Goal: Task Accomplishment & Management: Use online tool/utility

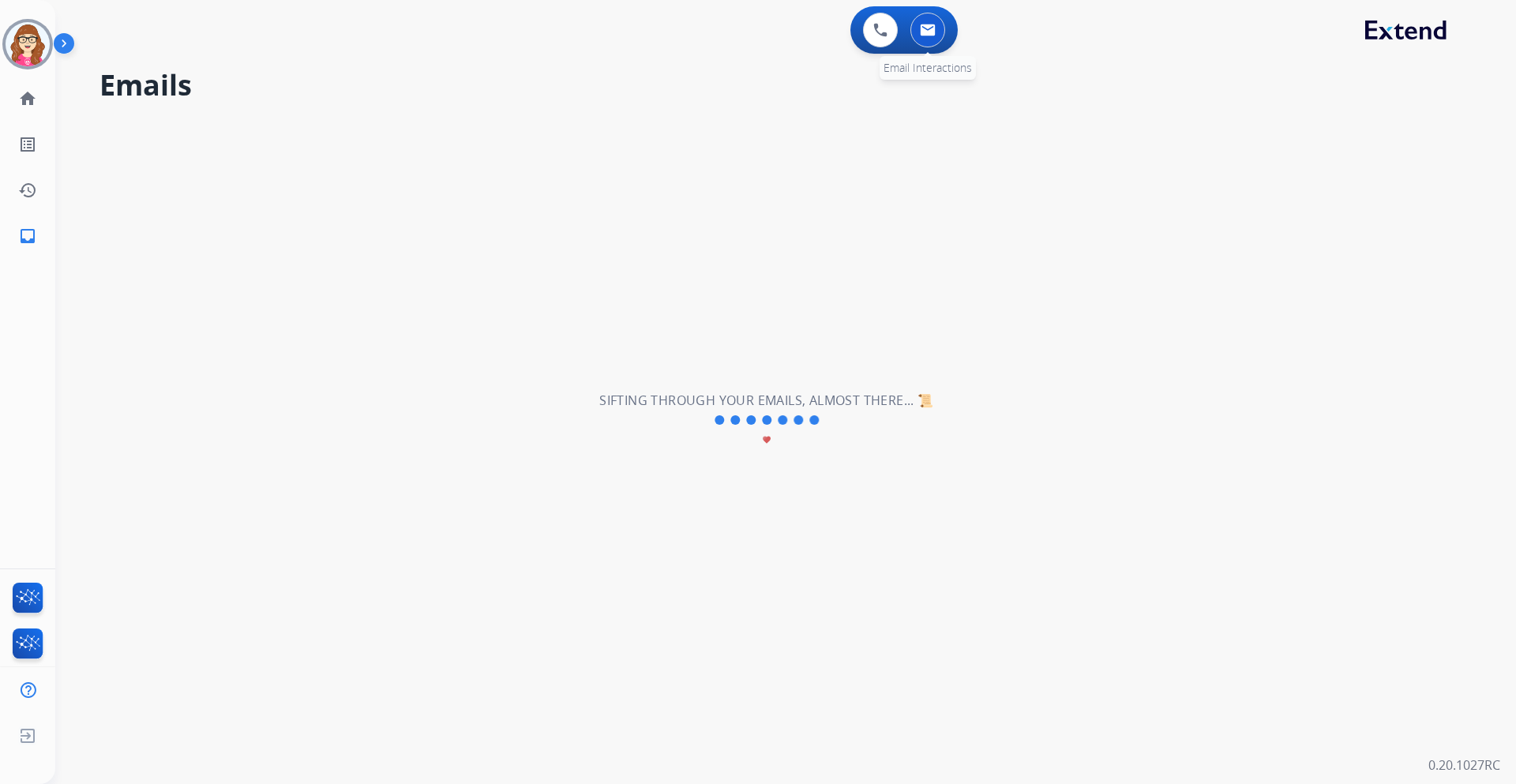
click at [938, 32] on button at bounding box center [928, 30] width 34 height 34
click at [930, 44] on button at bounding box center [928, 30] width 34 height 34
click at [883, 35] on img at bounding box center [881, 30] width 15 height 15
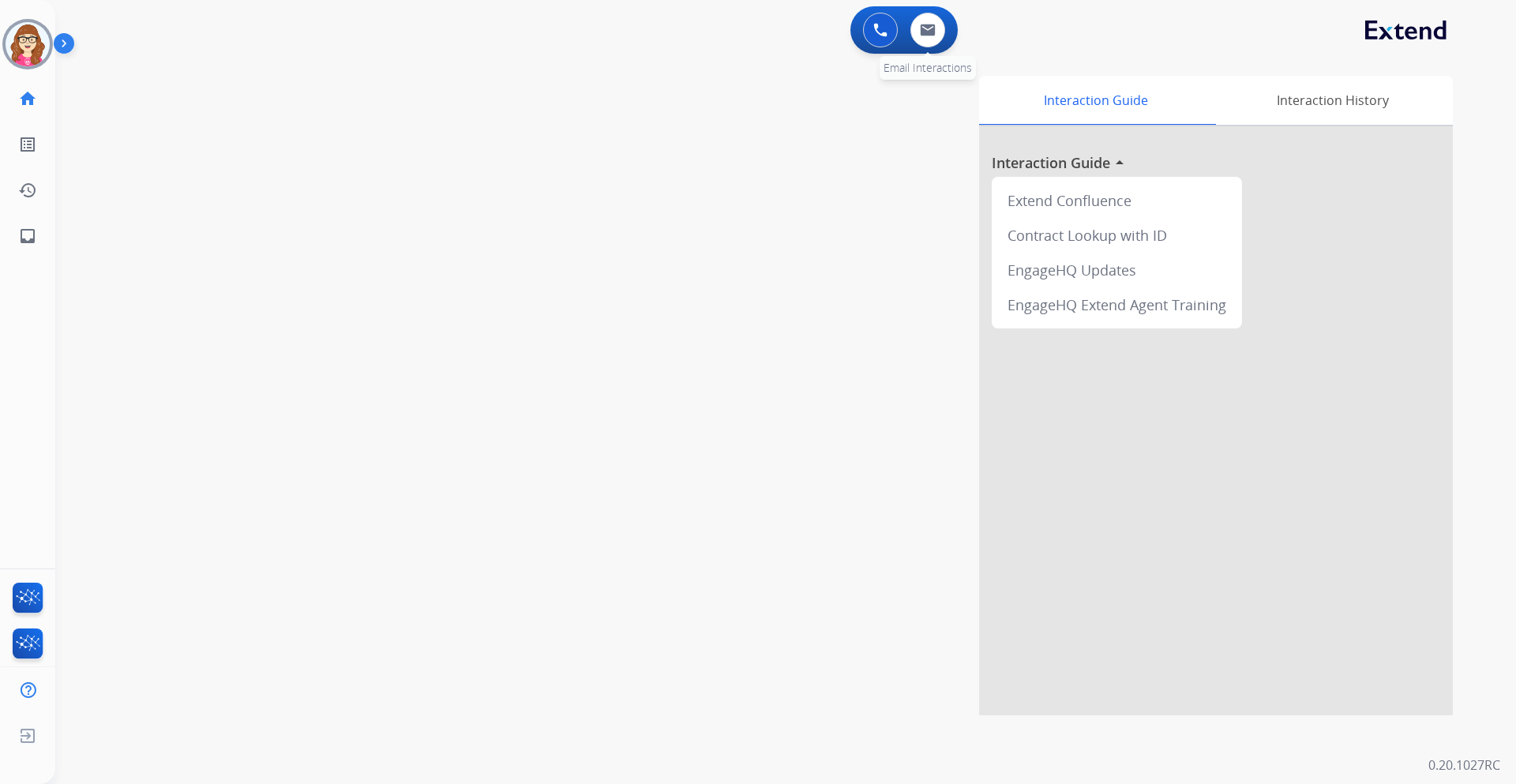
click at [909, 32] on div "0 Email Interactions" at bounding box center [927, 30] width 47 height 34
click at [927, 37] on button at bounding box center [928, 30] width 34 height 34
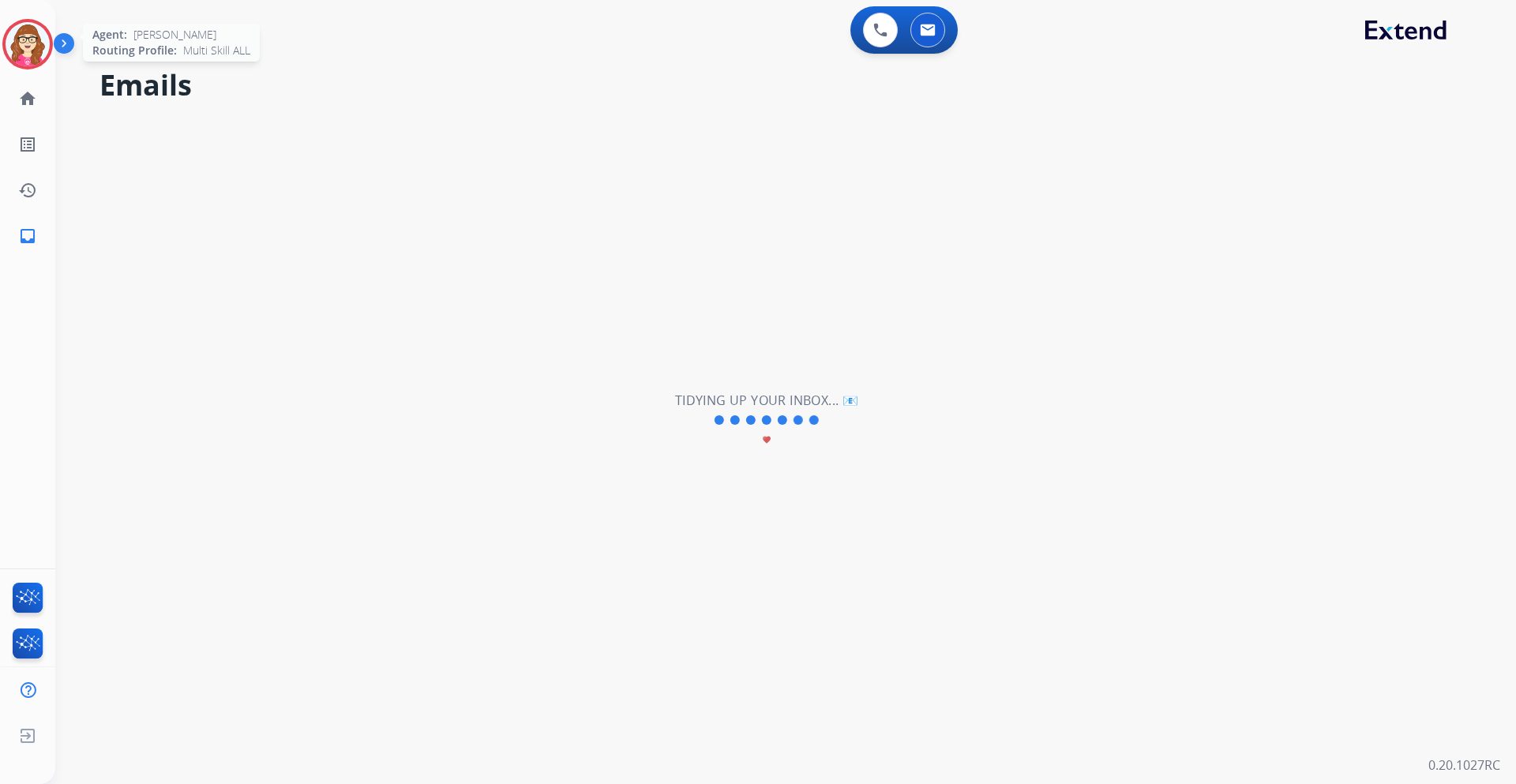
click at [25, 41] on img at bounding box center [27, 44] width 44 height 44
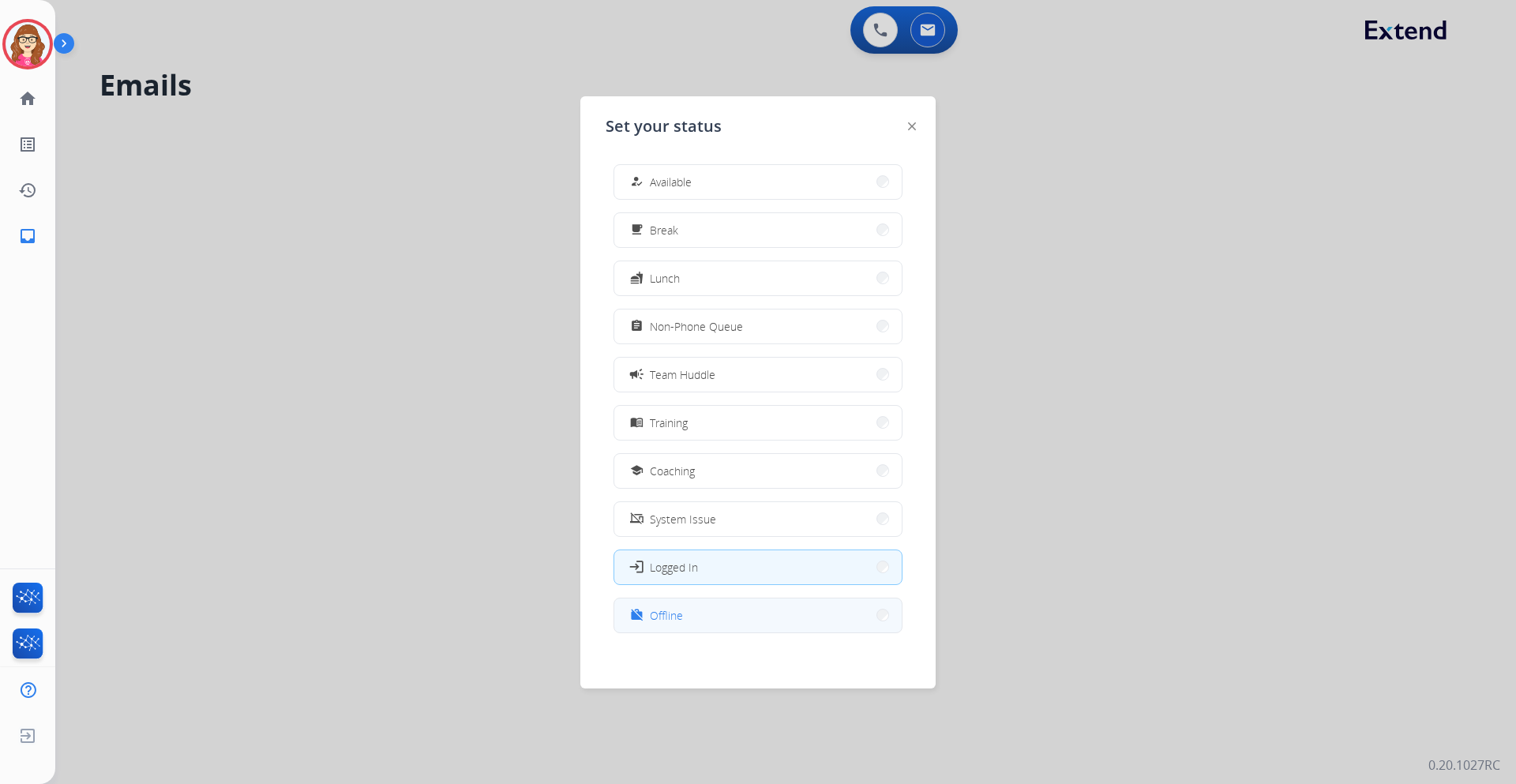
click at [752, 600] on button "work_off Offline" at bounding box center [758, 614] width 288 height 34
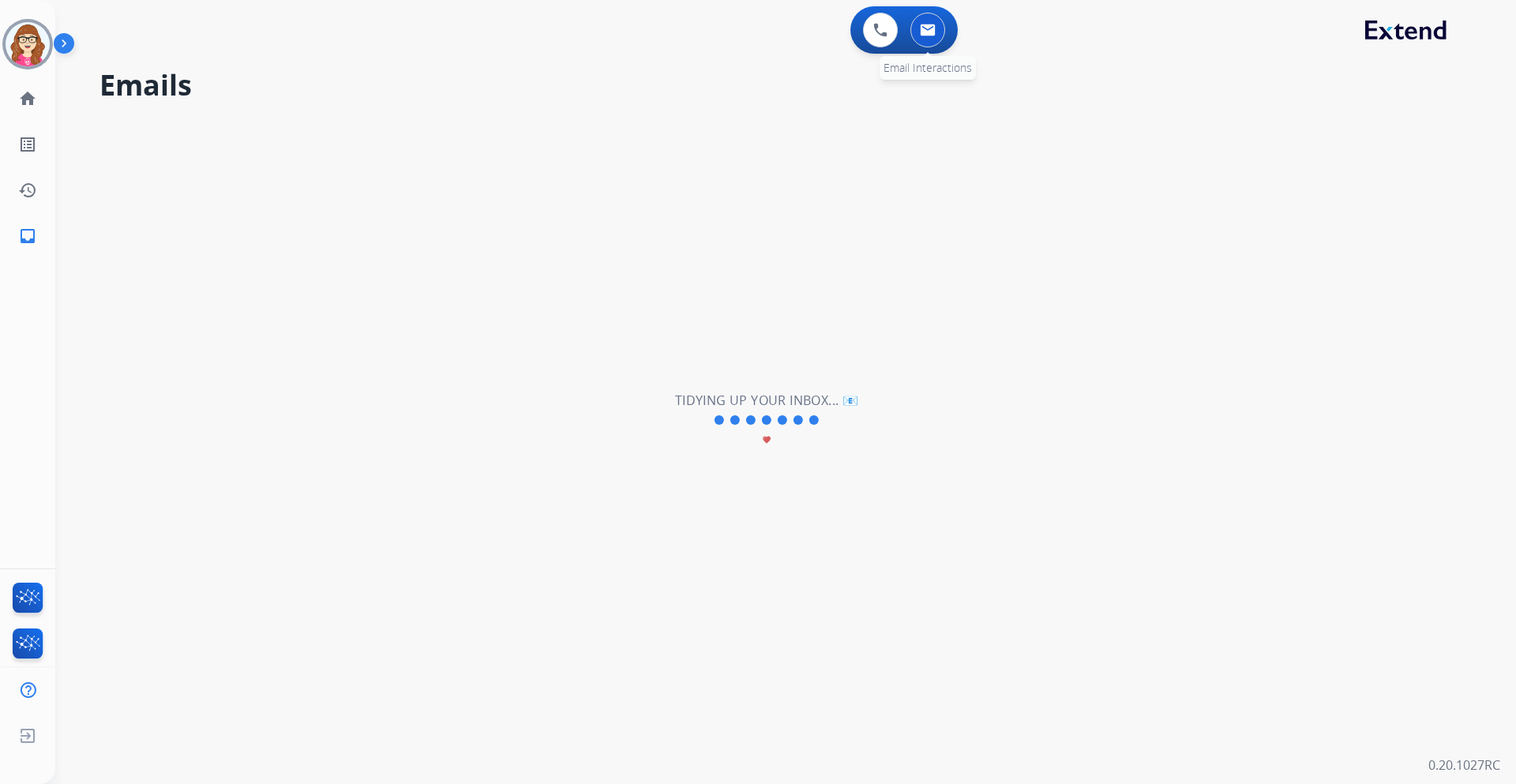
click at [920, 34] on img at bounding box center [928, 30] width 15 height 13
click at [927, 41] on button at bounding box center [928, 30] width 34 height 34
click at [856, 42] on div "0 Voice Interactions 0 Email Interactions" at bounding box center [904, 29] width 108 height 47
click at [879, 35] on img at bounding box center [881, 30] width 15 height 15
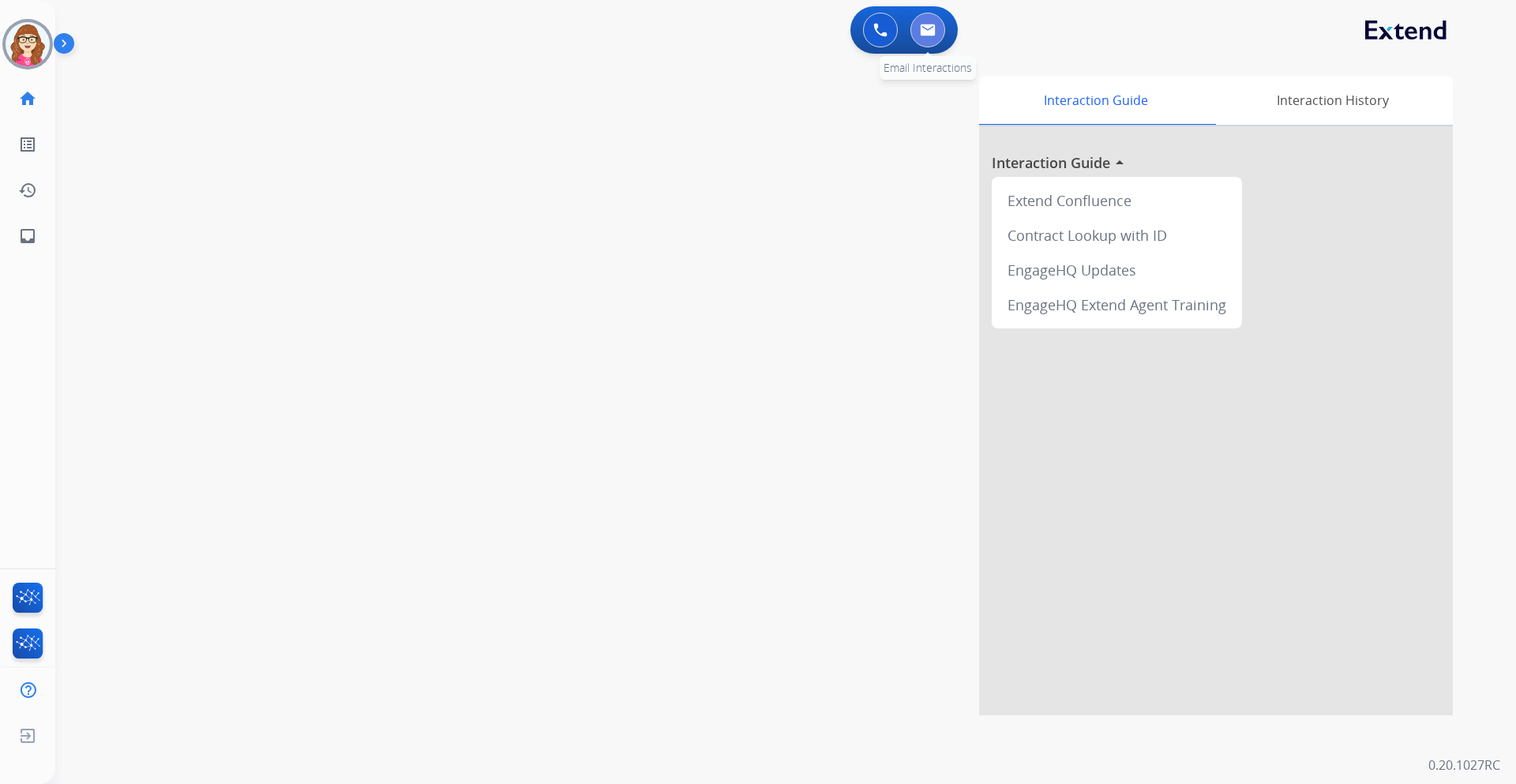
click at [919, 39] on button at bounding box center [928, 30] width 34 height 34
select select "**********"
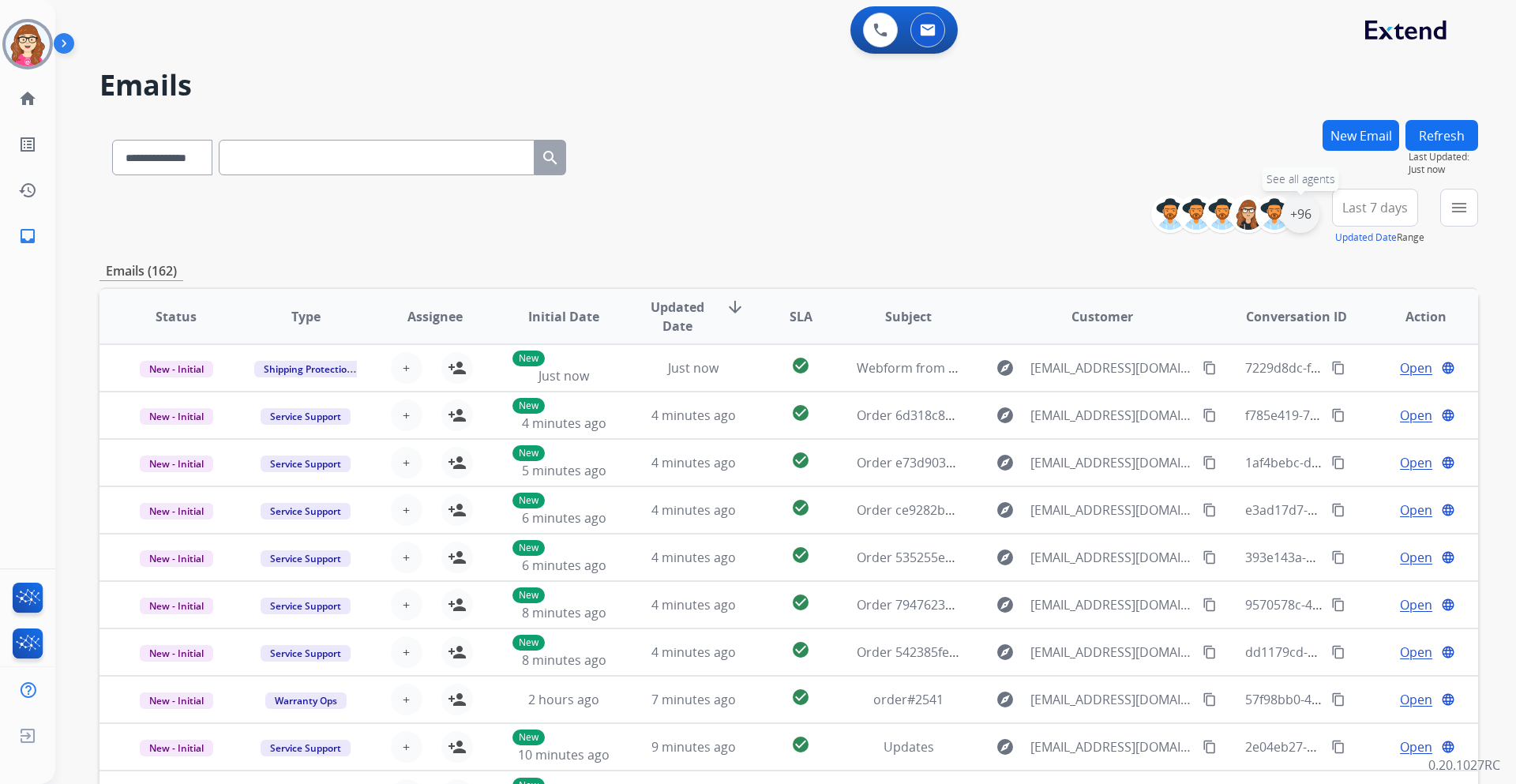
click at [1307, 221] on div "+96" at bounding box center [1301, 214] width 38 height 38
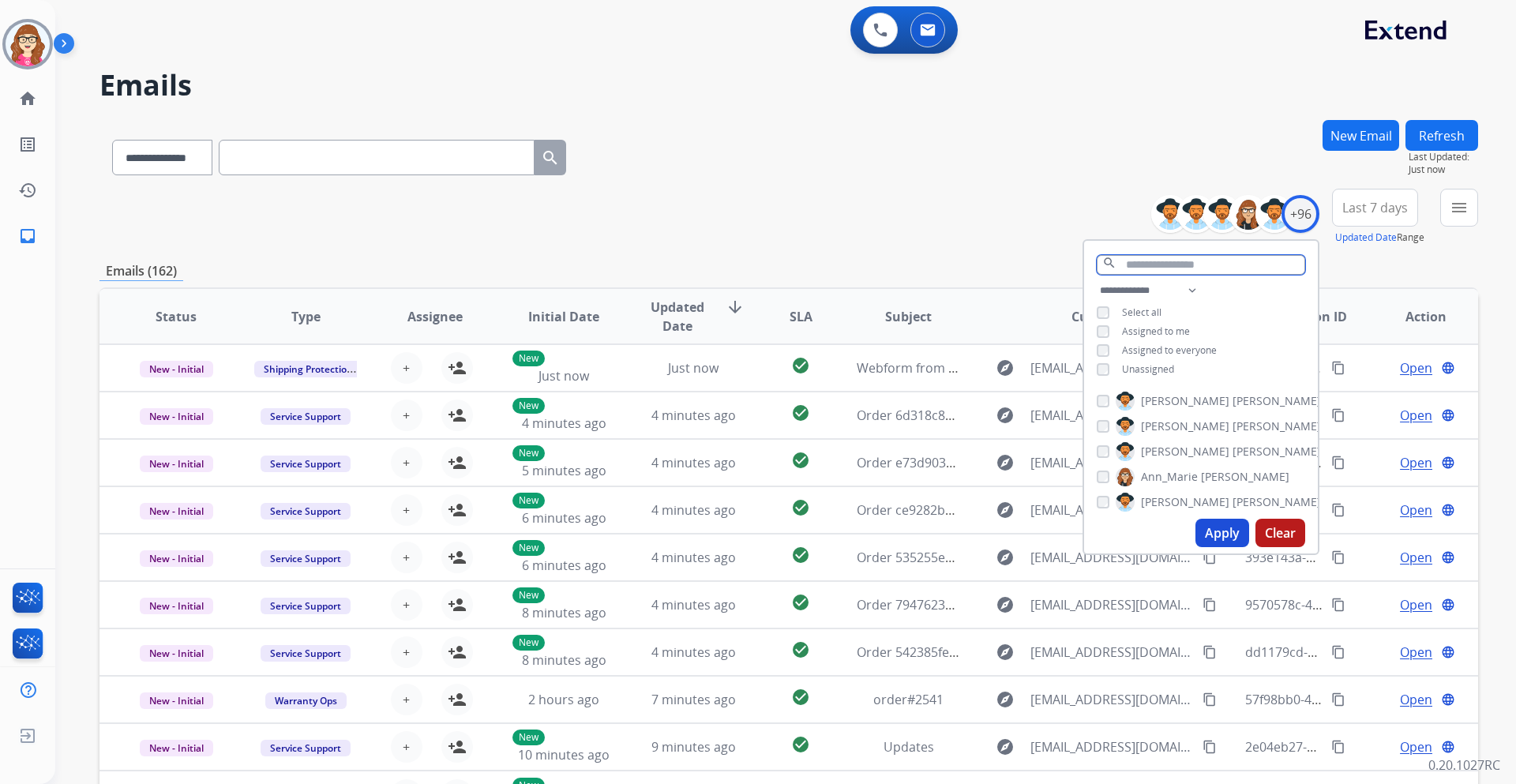
click at [1177, 259] on input "text" at bounding box center [1201, 264] width 208 height 20
click at [1144, 267] on input "text" at bounding box center [1201, 264] width 208 height 20
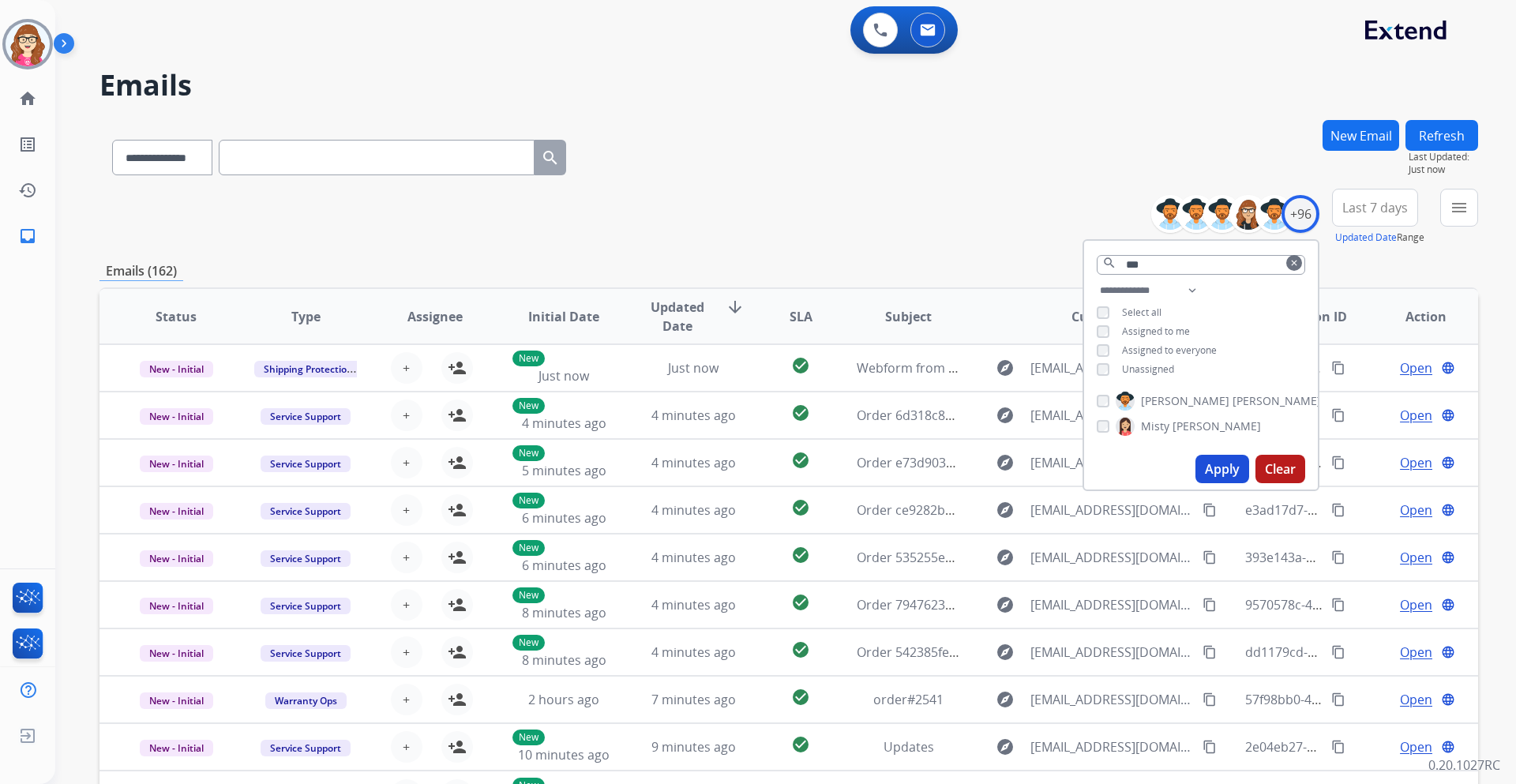
click at [1216, 460] on button "Apply" at bounding box center [1222, 468] width 53 height 28
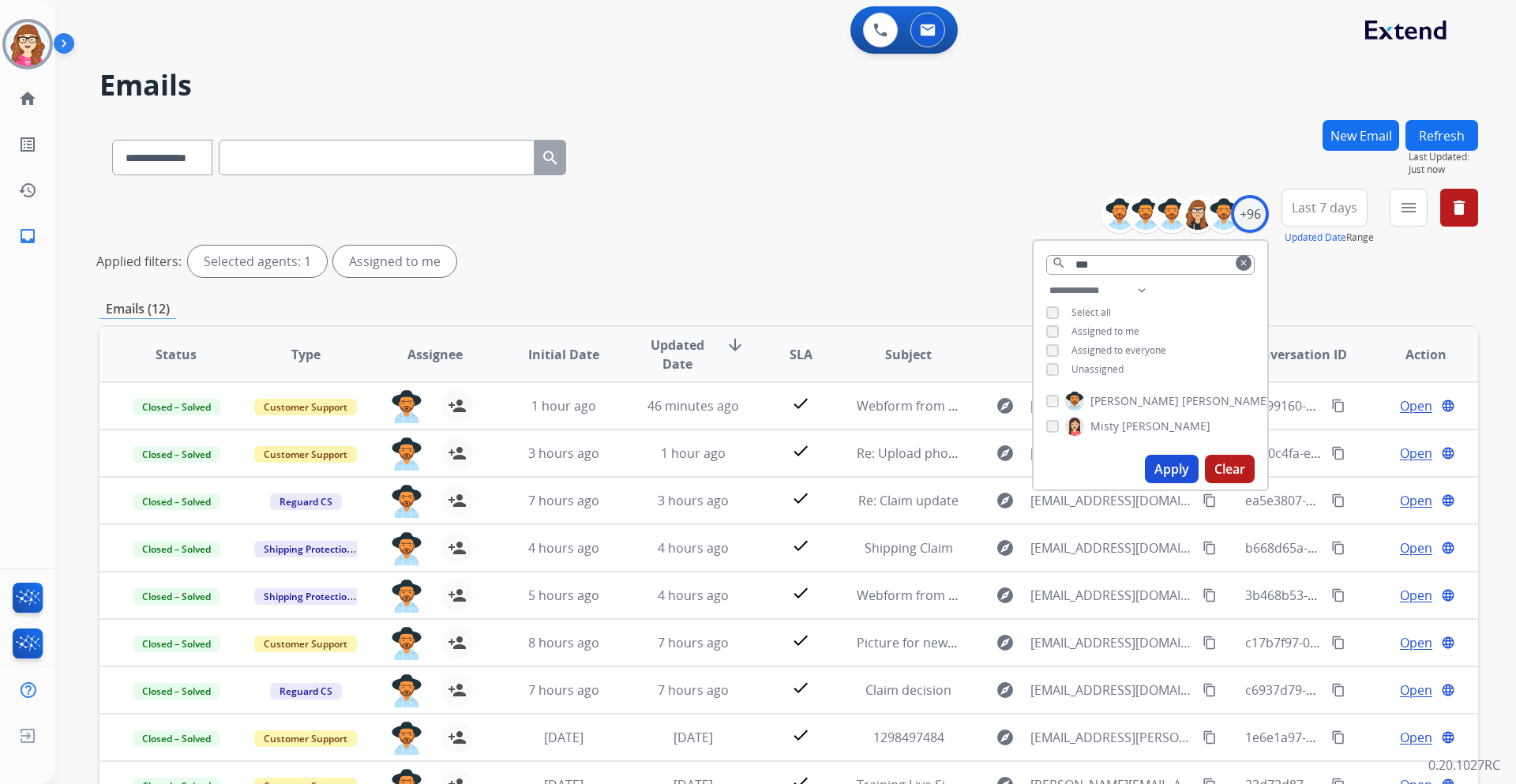
click at [759, 252] on div "Applied filters: Selected agents: 1 Assigned to me" at bounding box center [786, 261] width 1379 height 32
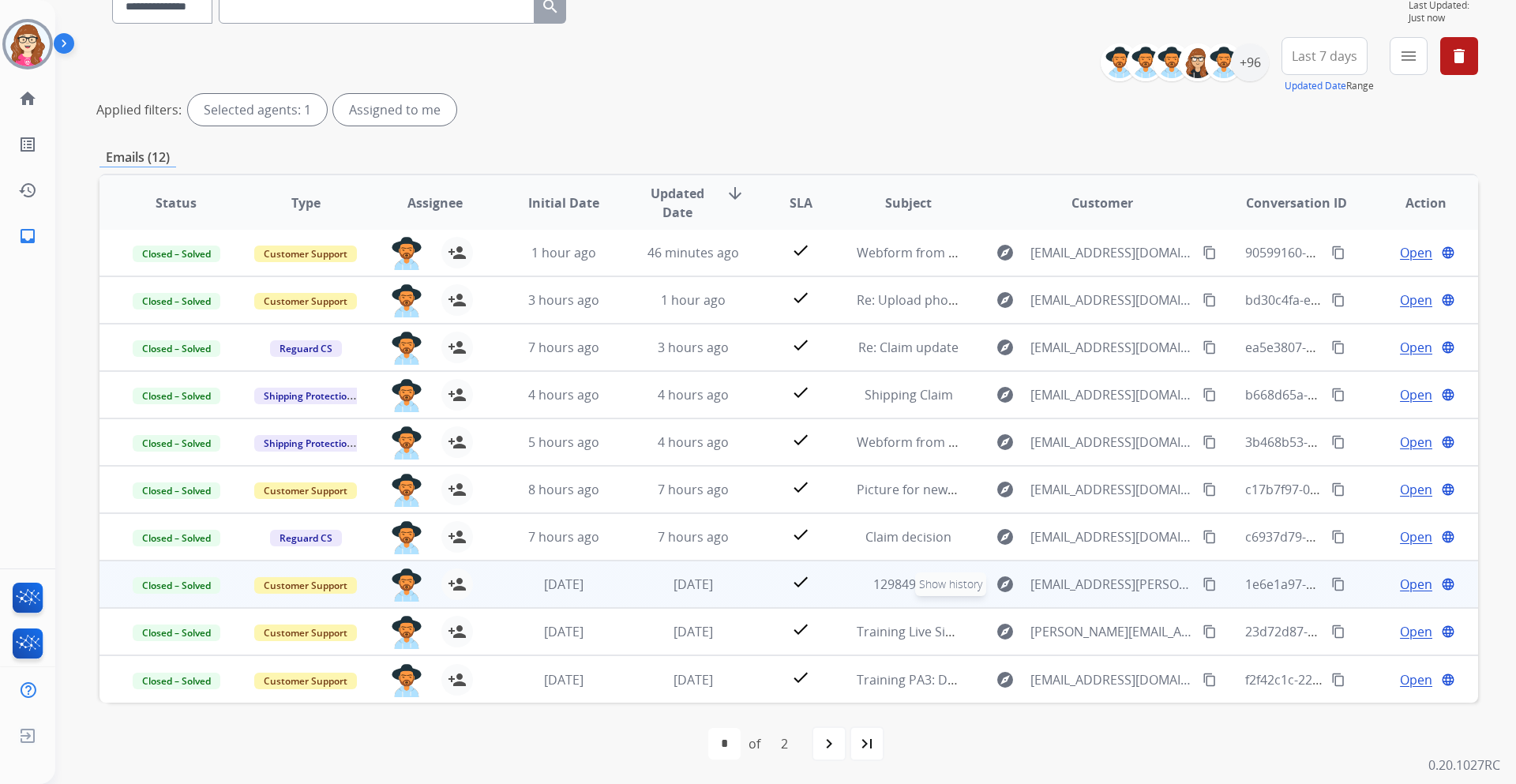
scroll to position [152, 0]
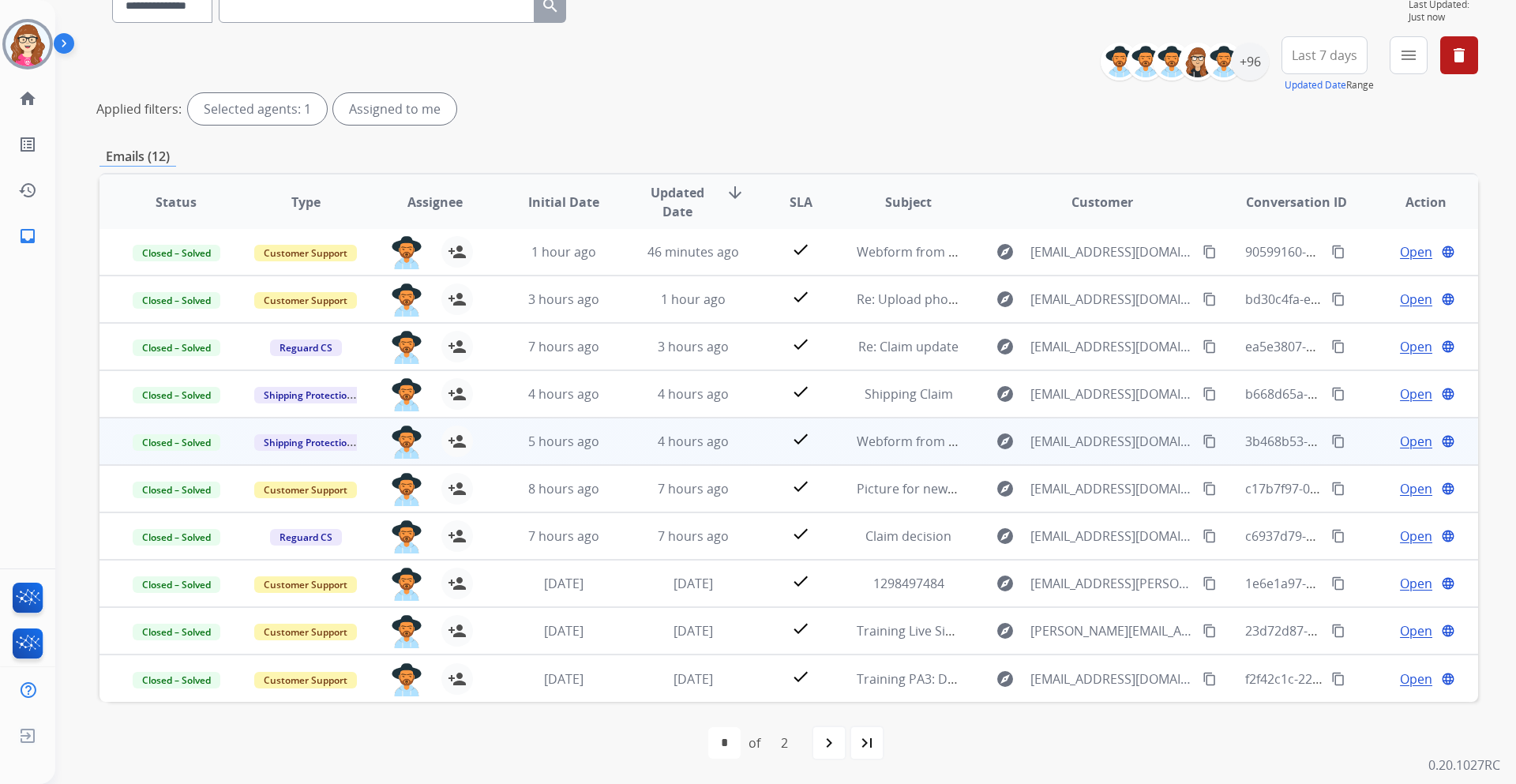
click at [1400, 442] on span "Open" at bounding box center [1416, 441] width 33 height 19
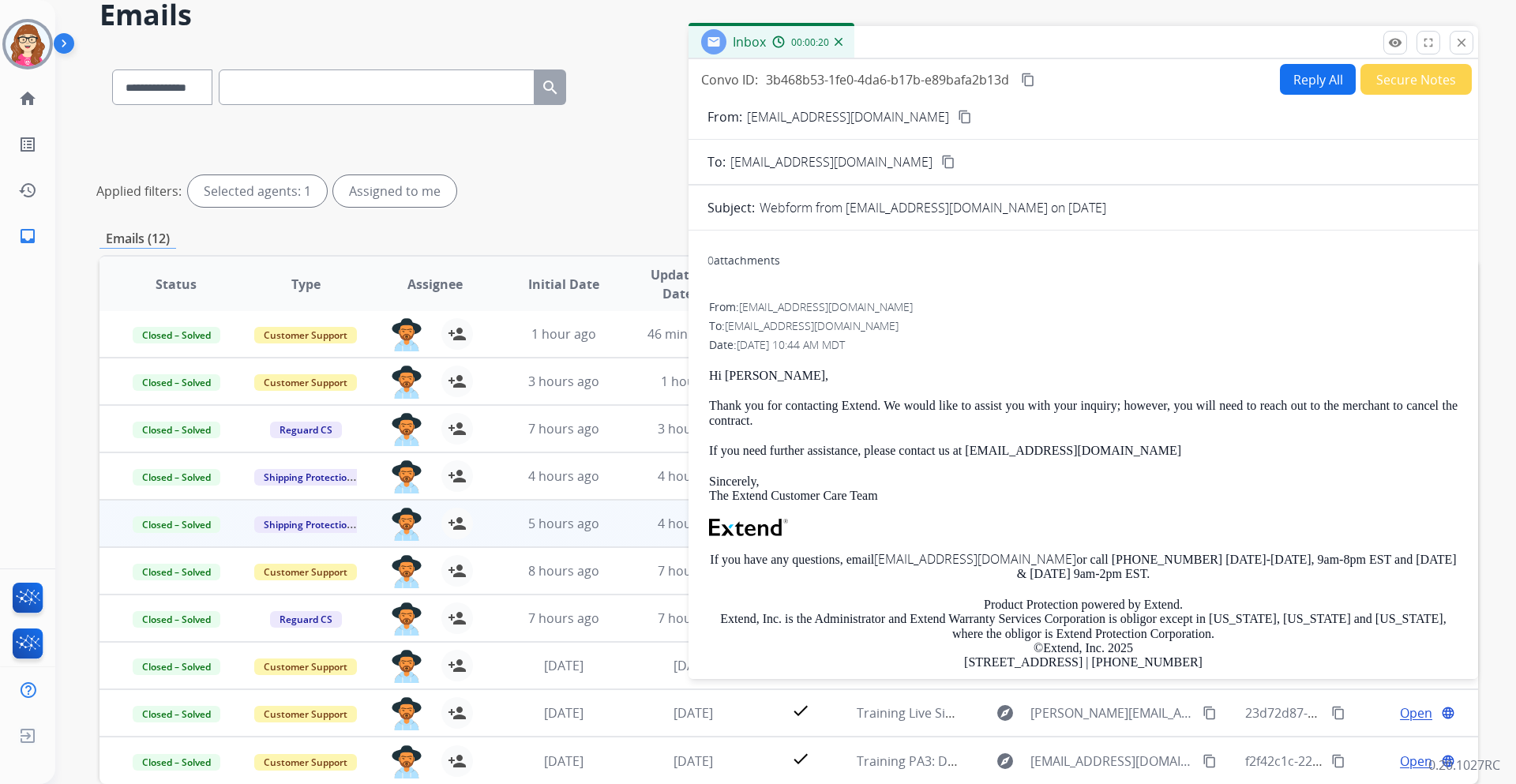
scroll to position [0, 0]
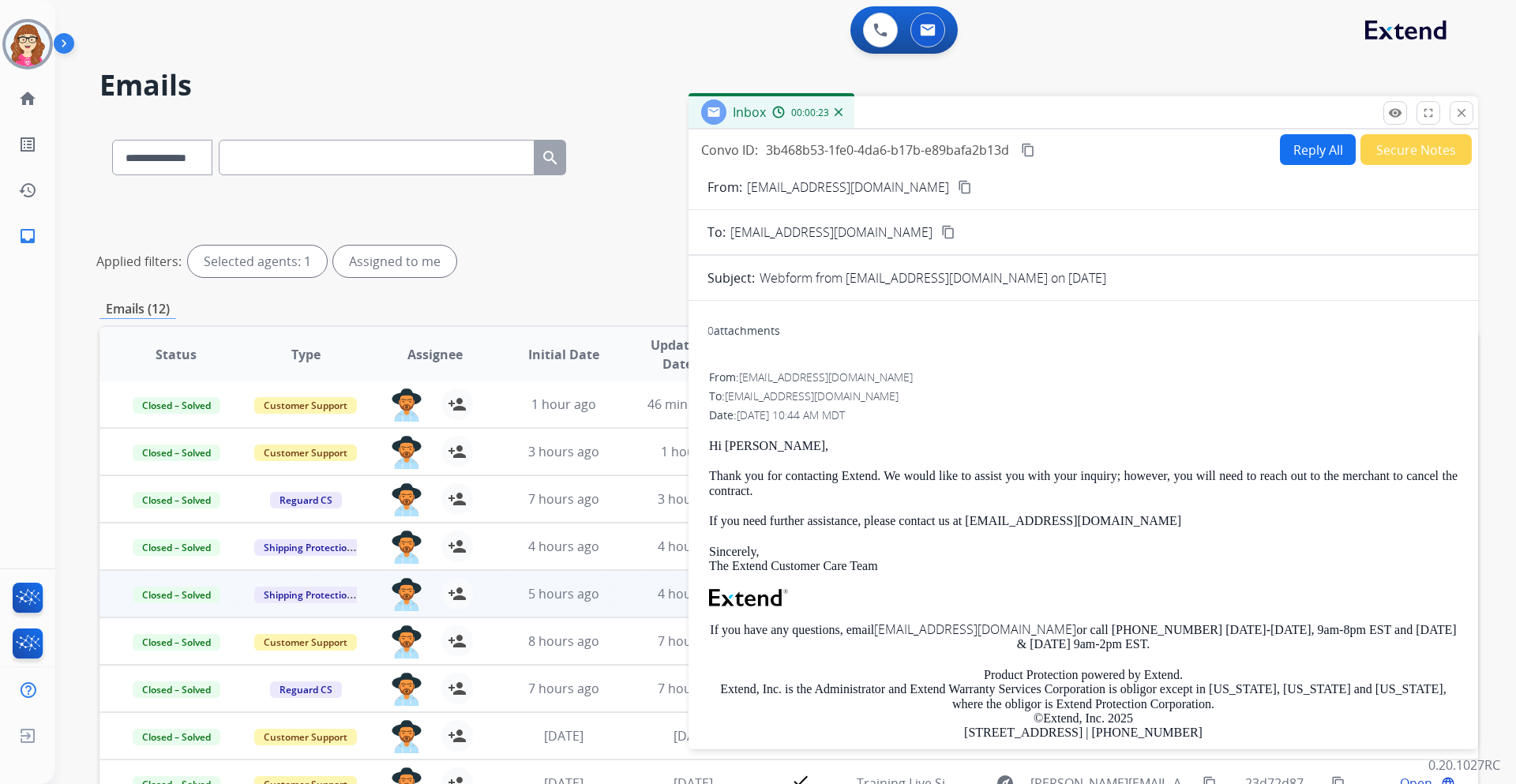
click at [1027, 147] on mat-icon "content_copy" at bounding box center [1028, 150] width 15 height 15
click at [1395, 109] on mat-icon "remove_red_eye" at bounding box center [1395, 113] width 15 height 15
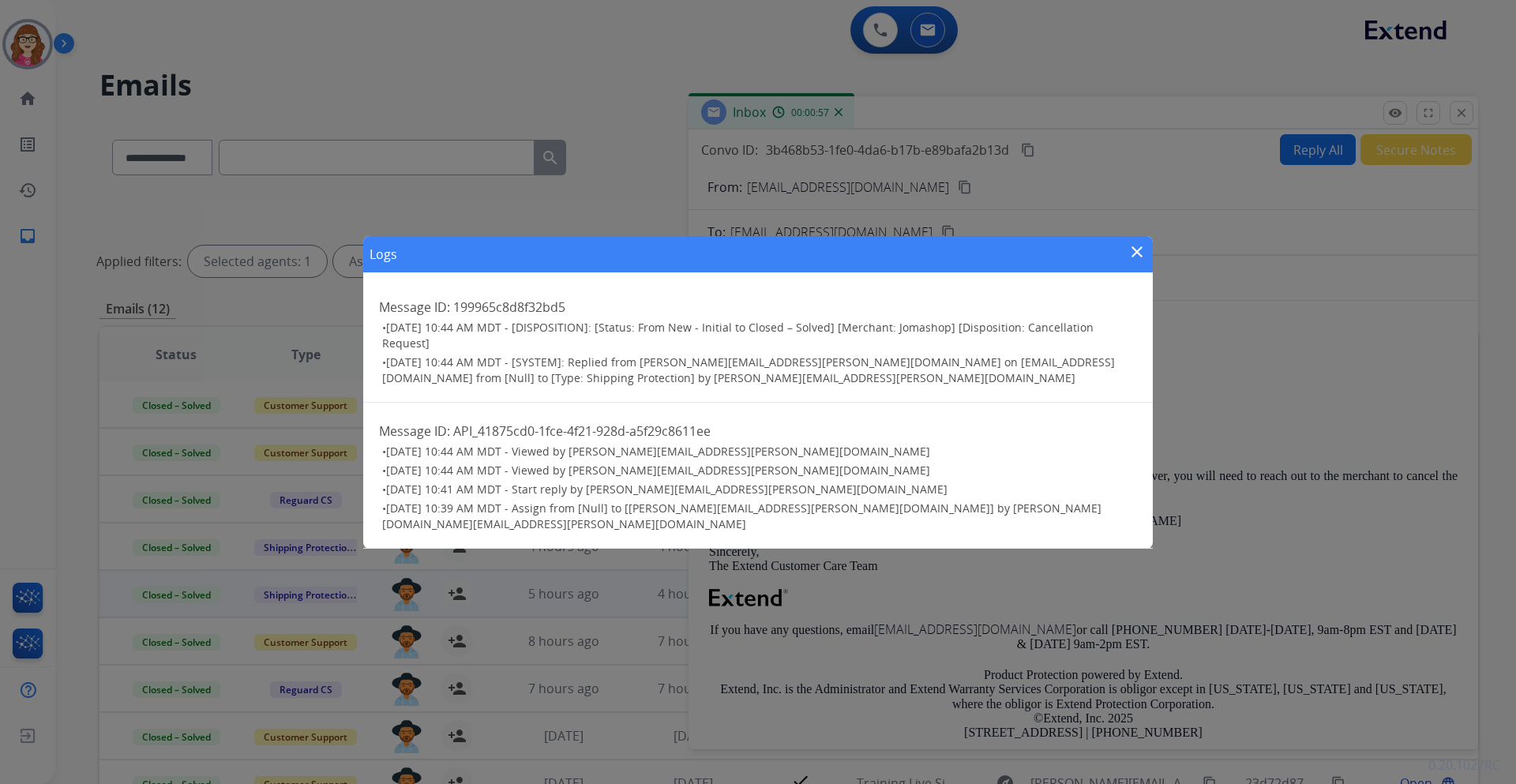
click at [1139, 251] on mat-icon "close" at bounding box center [1137, 252] width 19 height 19
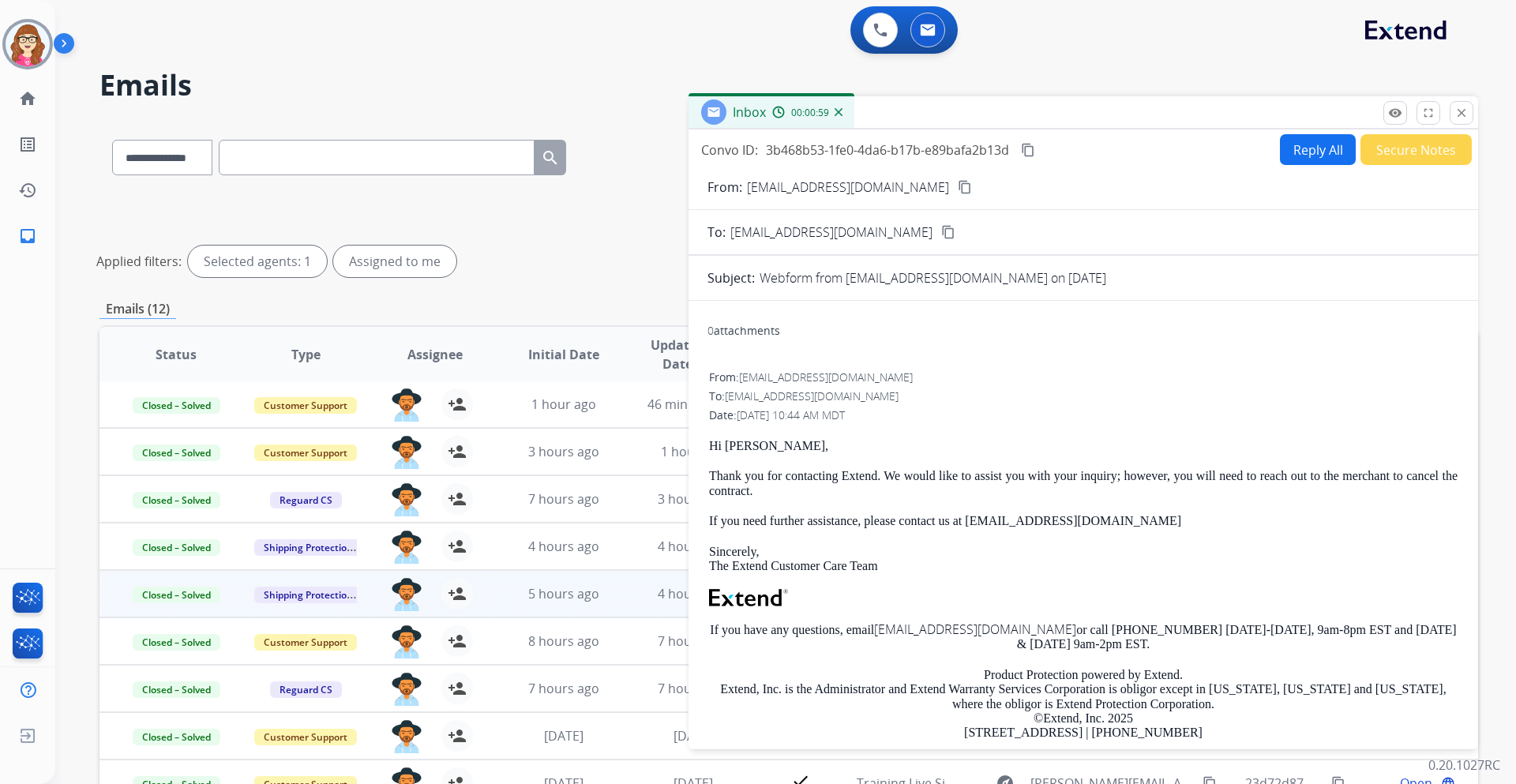
click at [942, 231] on mat-icon "content_copy" at bounding box center [949, 231] width 15 height 15
click at [1463, 106] on mat-icon "close" at bounding box center [1462, 113] width 15 height 15
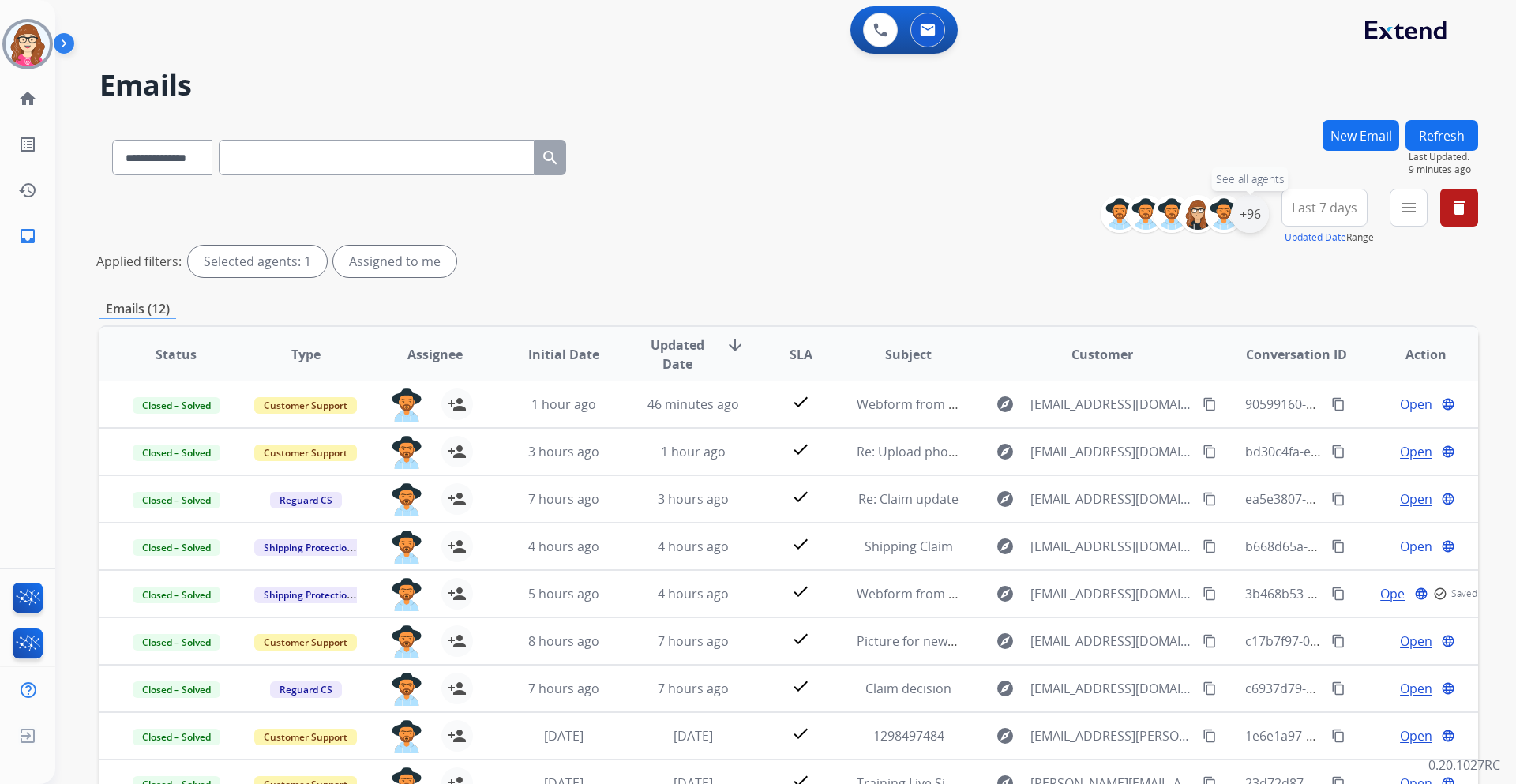
click at [1238, 213] on div "+96" at bounding box center [1250, 214] width 38 height 38
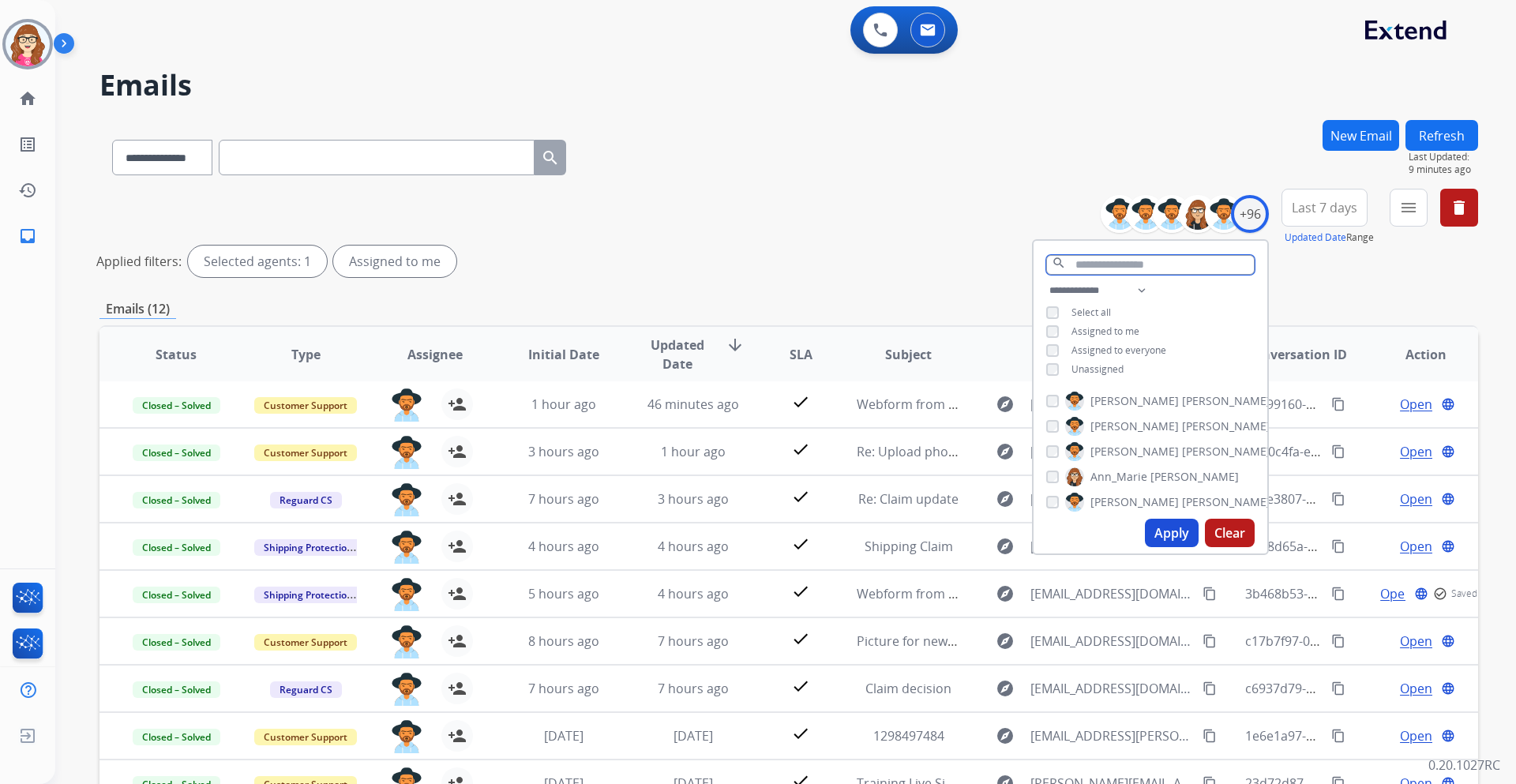
click at [1150, 265] on input "text" at bounding box center [1151, 264] width 208 height 20
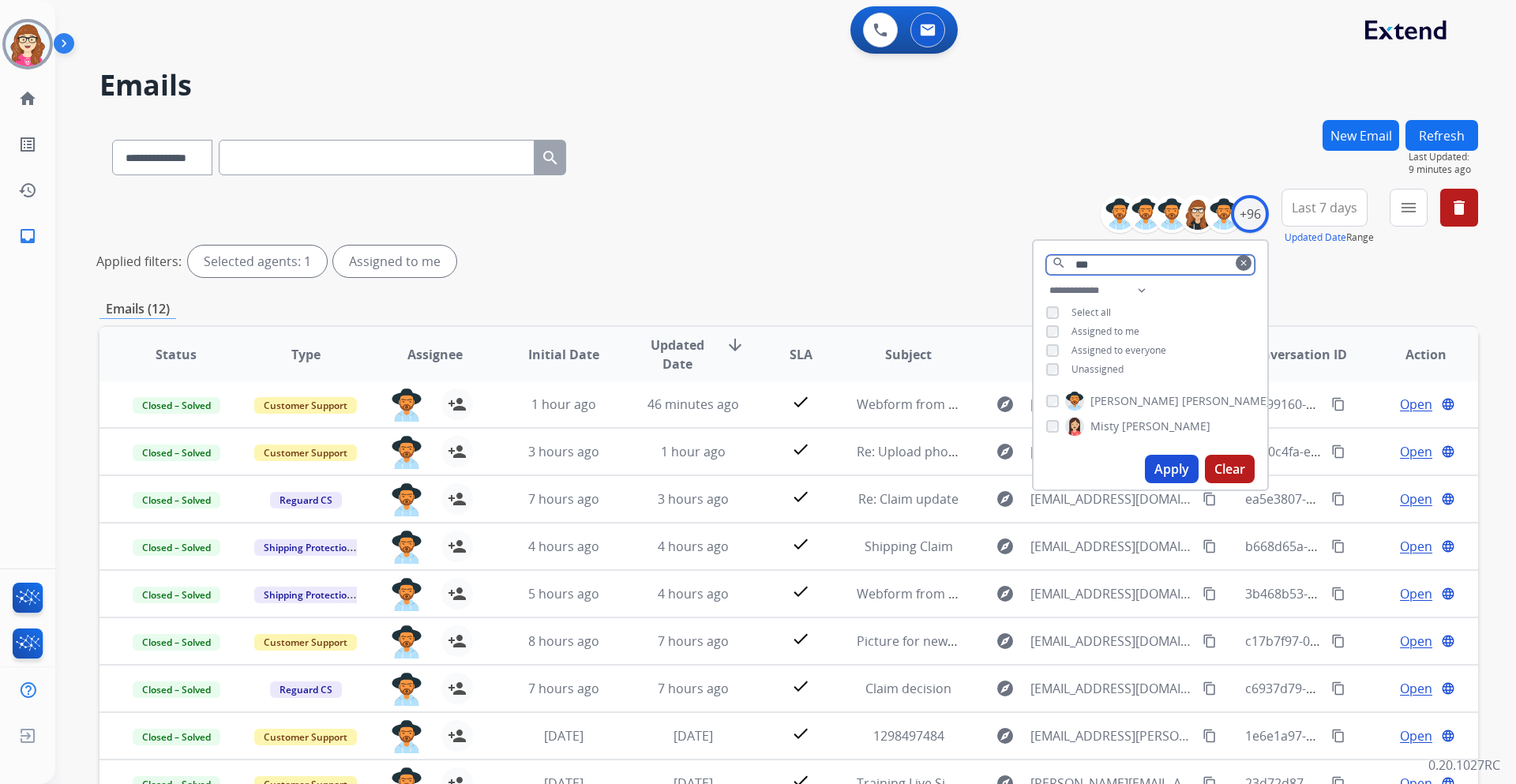
type input "***"
click at [1241, 262] on mat-icon "clear" at bounding box center [1243, 262] width 9 height 9
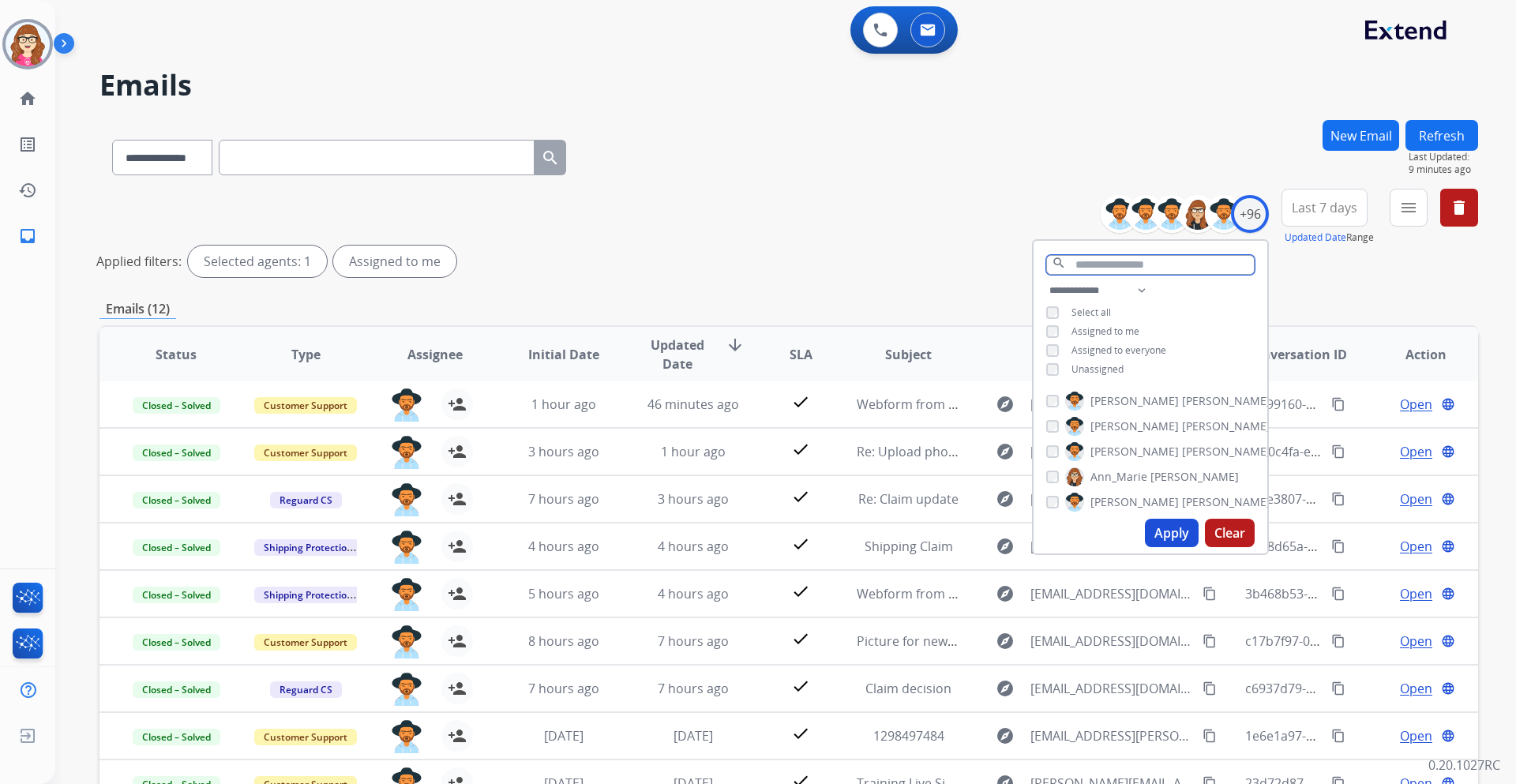
click at [1191, 262] on input "text" at bounding box center [1151, 264] width 208 height 20
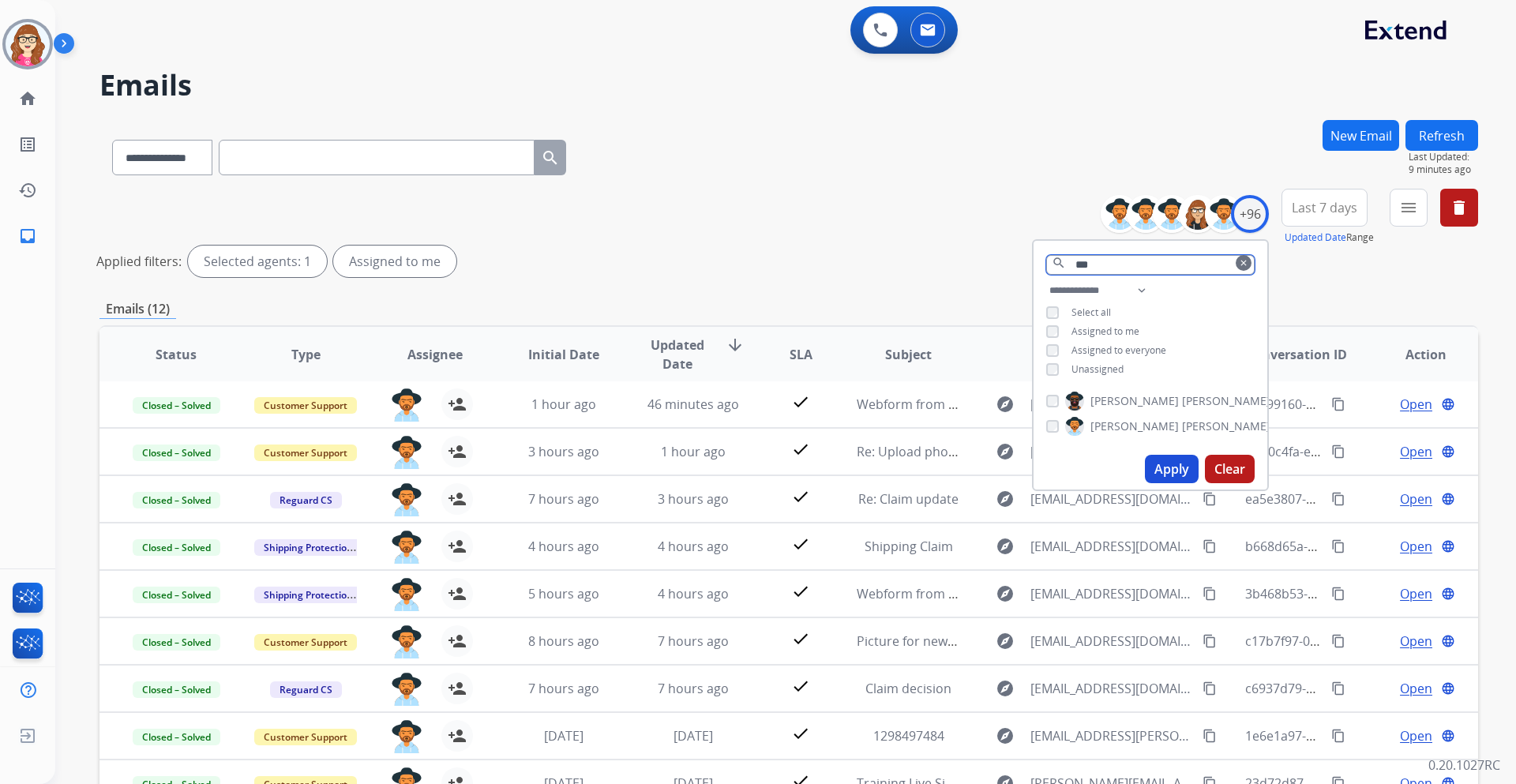
type input "***"
click at [1037, 423] on div "[PERSON_NAME] [PERSON_NAME]" at bounding box center [1151, 417] width 234 height 63
click at [1152, 473] on button "Apply" at bounding box center [1172, 468] width 53 height 28
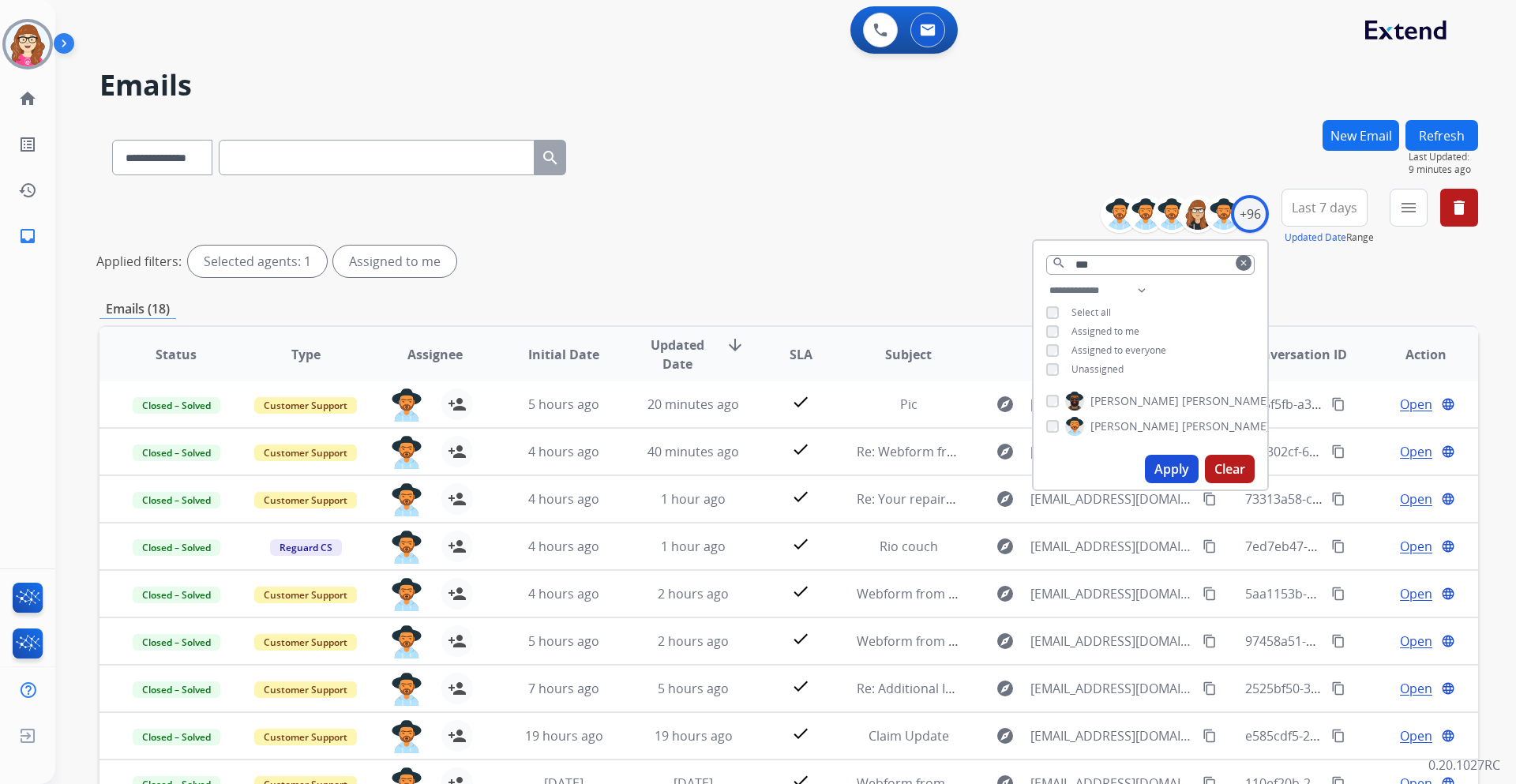
click at [918, 293] on div "**********" at bounding box center [789, 528] width 1379 height 817
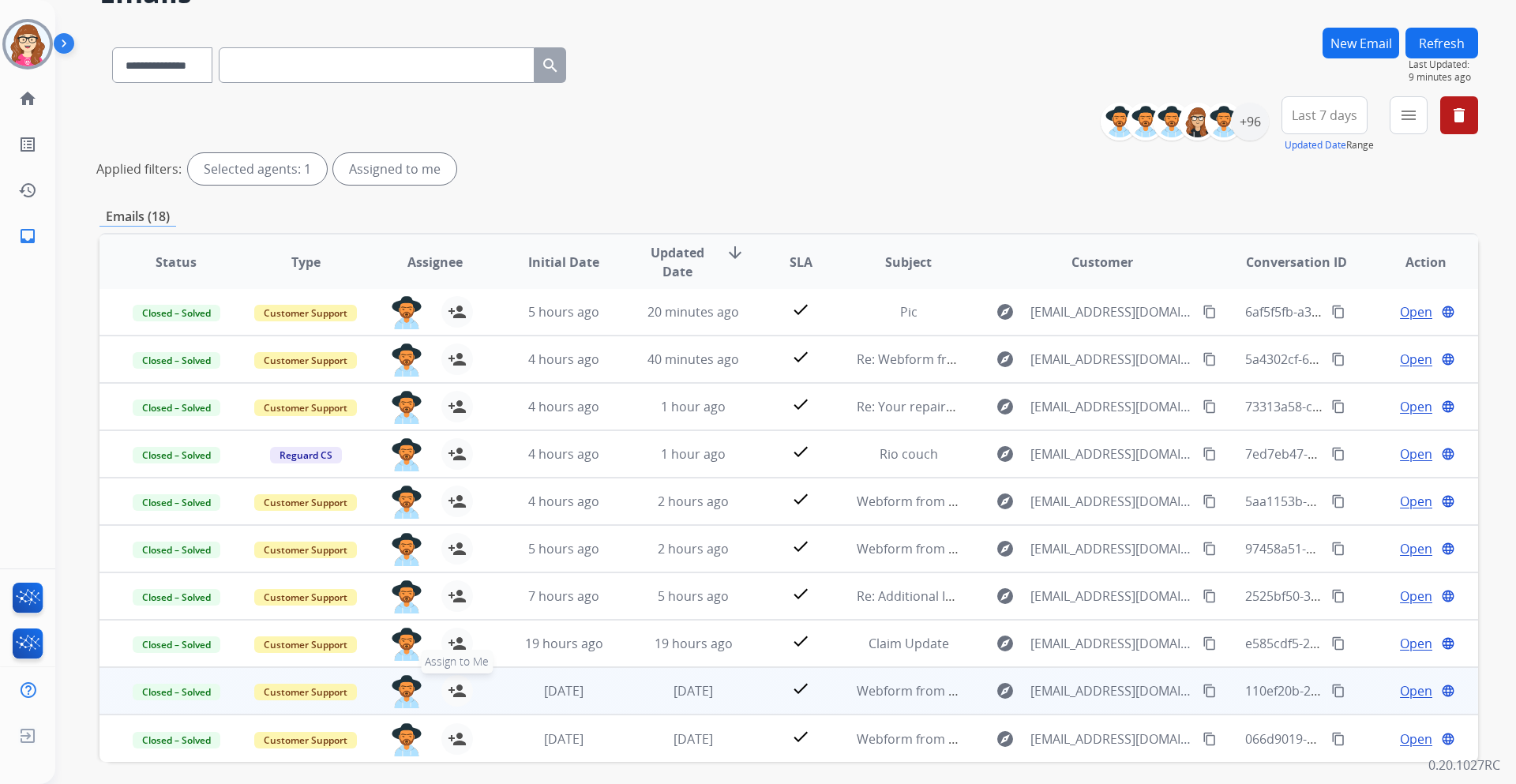
scroll to position [152, 0]
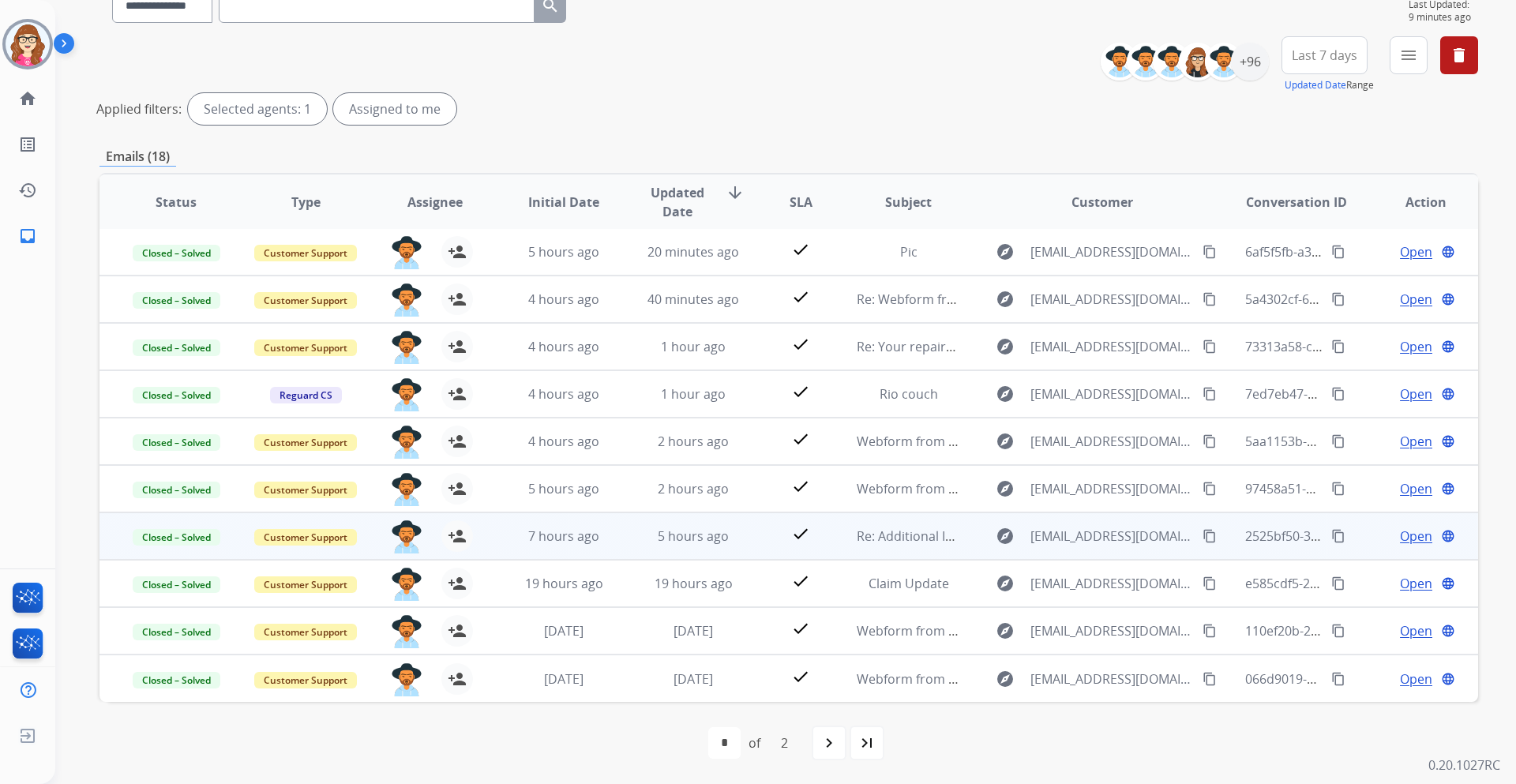
click at [1404, 536] on span "Open" at bounding box center [1416, 536] width 33 height 19
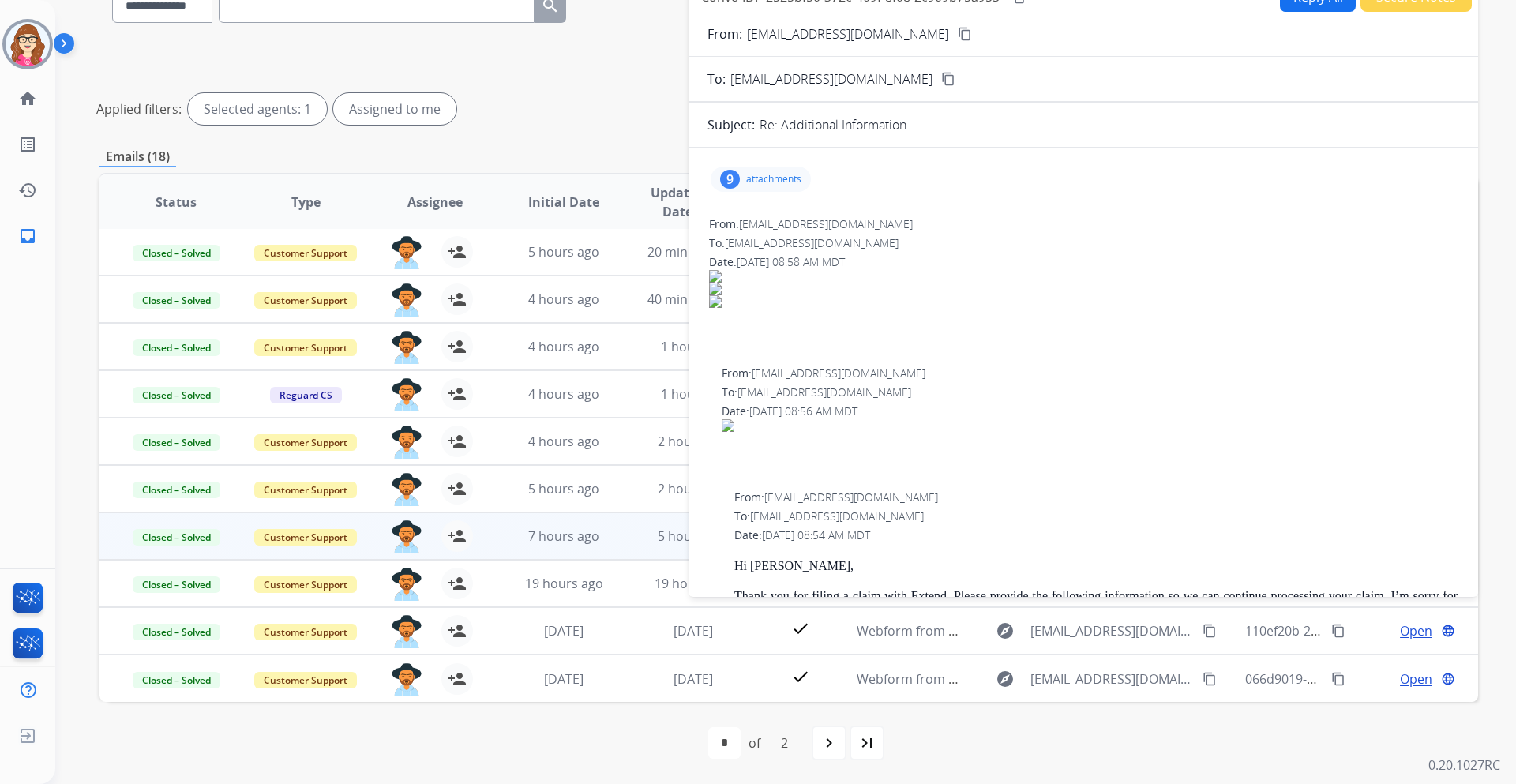
scroll to position [0, 0]
click at [752, 182] on p "attachments" at bounding box center [774, 180] width 55 height 13
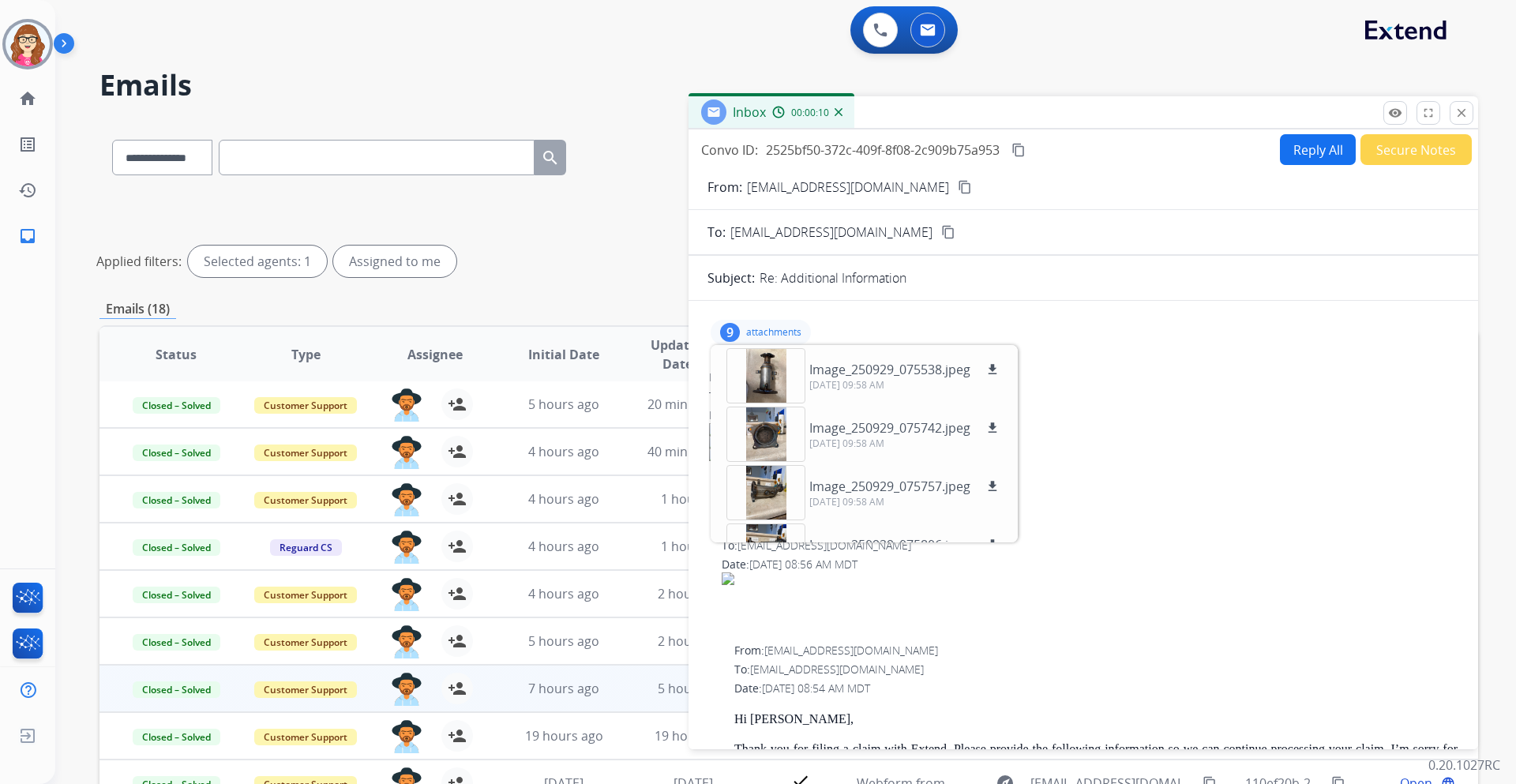
click at [1381, 152] on button "Secure Notes" at bounding box center [1416, 150] width 111 height 31
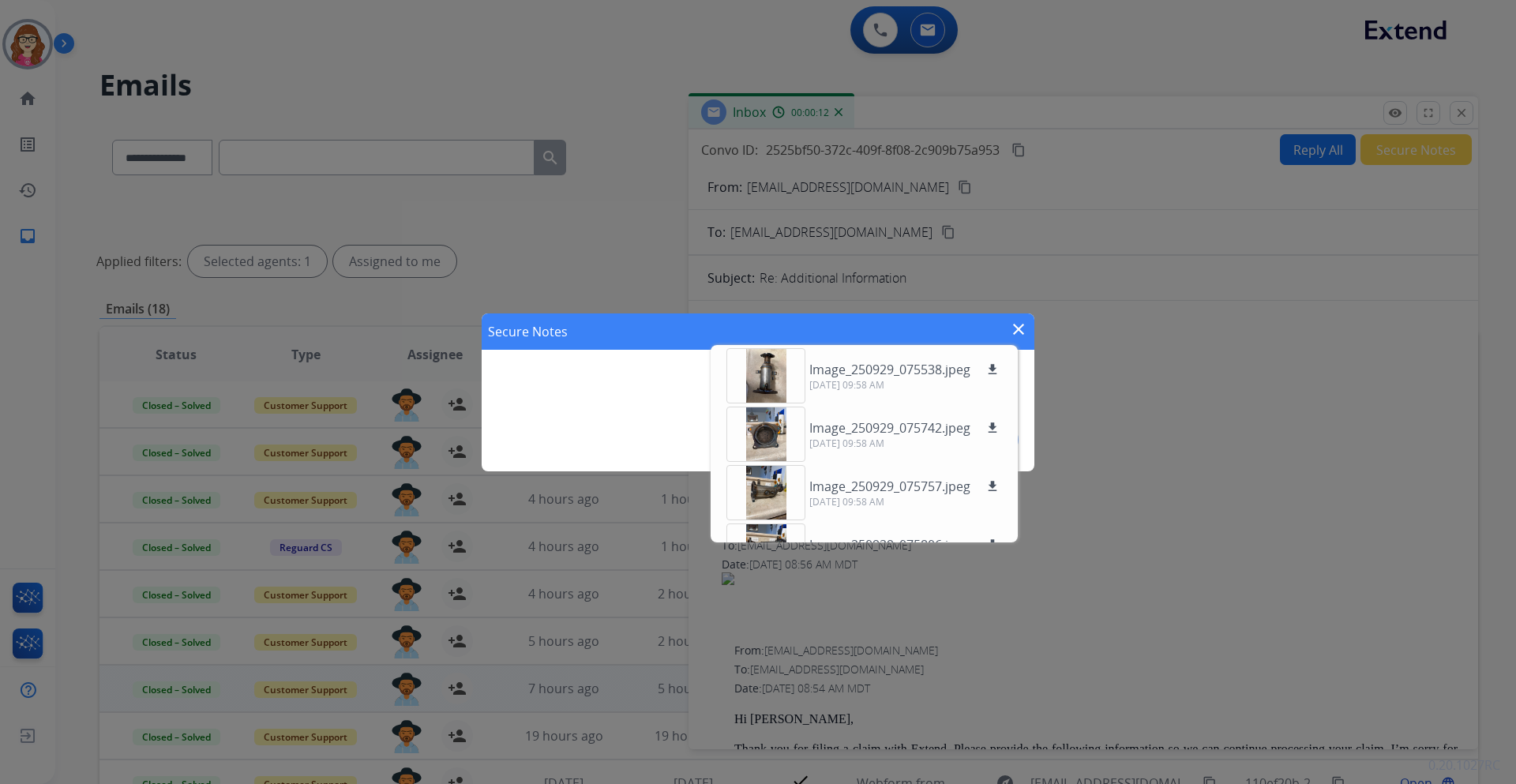
click at [1020, 325] on mat-icon "close" at bounding box center [1018, 330] width 19 height 19
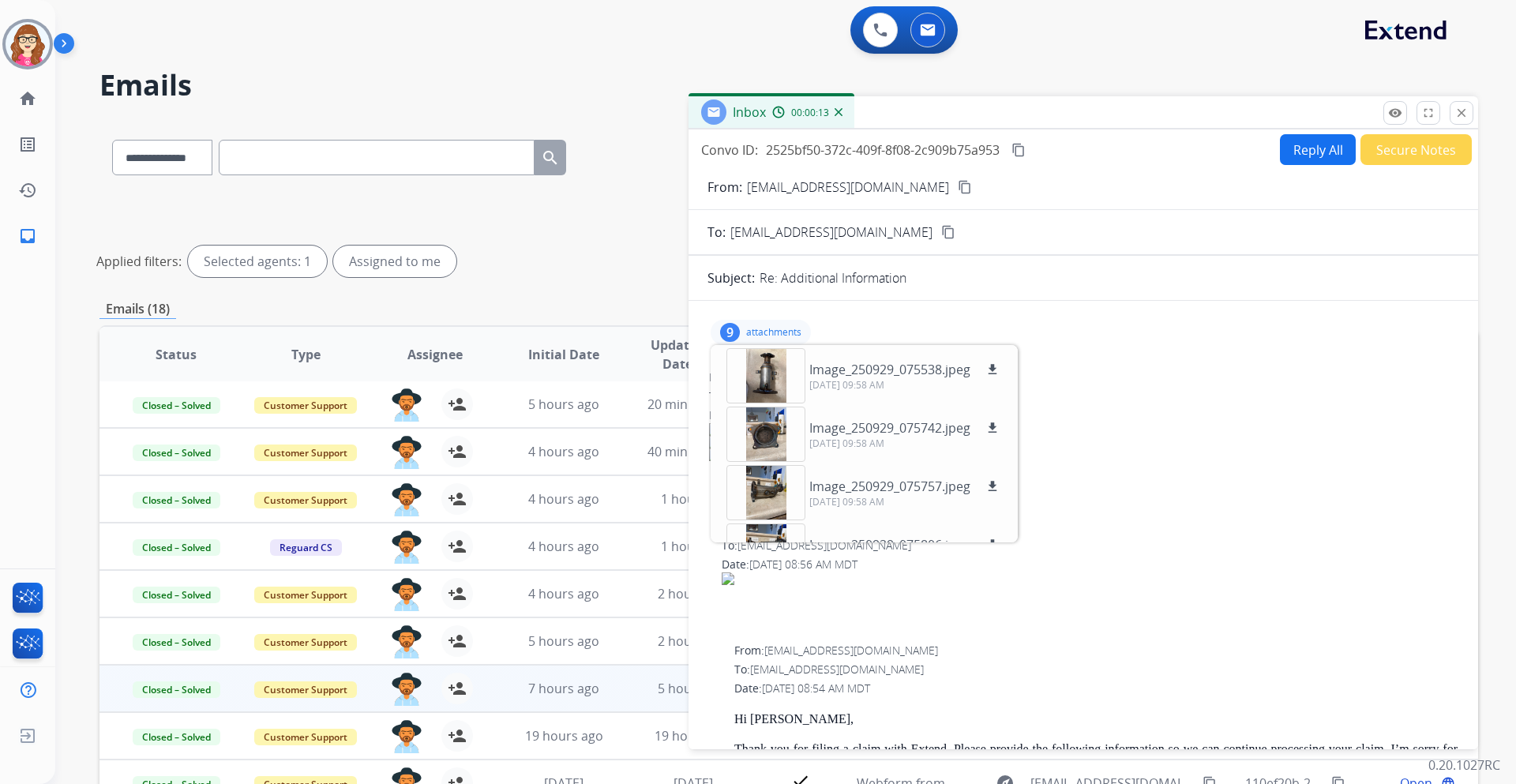
click at [808, 324] on div "9 attachments Image_250929_075538.jpeg download [DATE] 09:58 AM Image_250929_07…" at bounding box center [1083, 332] width 752 height 38
click at [785, 326] on p "attachments" at bounding box center [774, 332] width 55 height 13
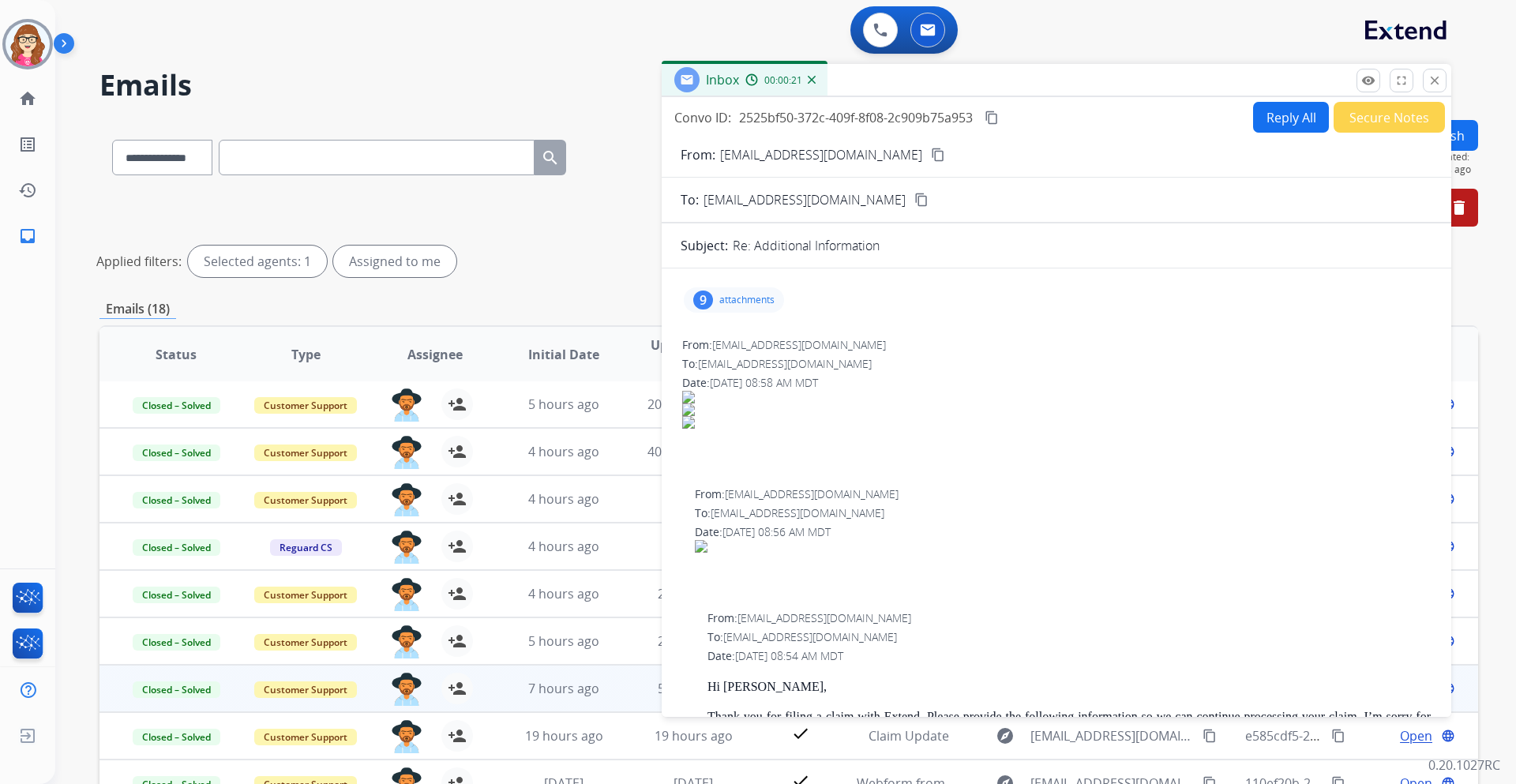
drag, startPoint x: 1016, startPoint y: 121, endPoint x: 989, endPoint y: 90, distance: 41.1
click at [989, 90] on div "Inbox 00:00:21" at bounding box center [1056, 80] width 789 height 34
click at [945, 152] on mat-icon "content_copy" at bounding box center [938, 155] width 15 height 15
click at [945, 153] on mat-icon "content_copy" at bounding box center [938, 155] width 15 height 15
click at [993, 115] on mat-icon "content_copy" at bounding box center [992, 117] width 15 height 15
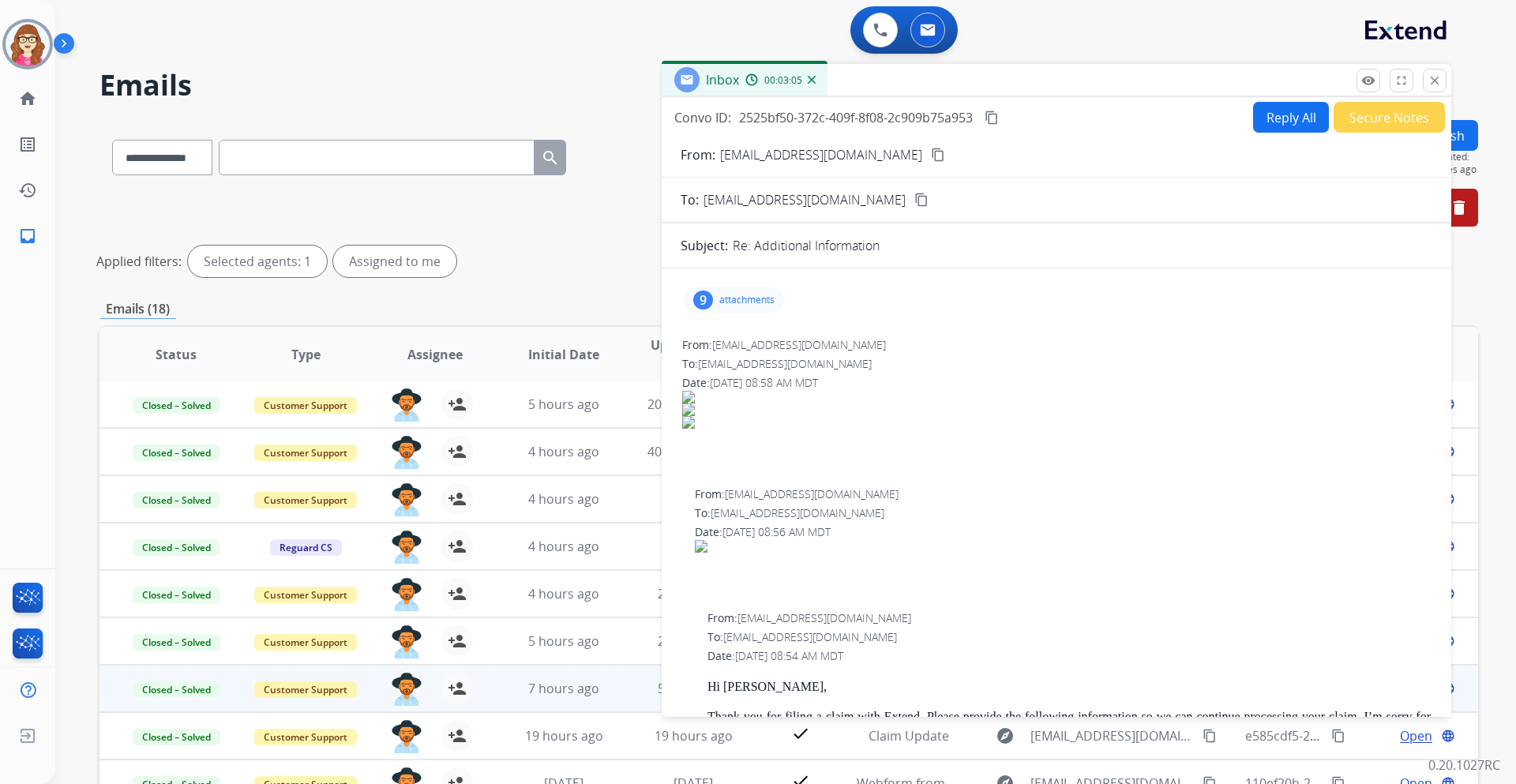
click at [945, 154] on mat-icon "content_copy" at bounding box center [938, 155] width 15 height 15
click at [367, 164] on input "text" at bounding box center [376, 157] width 316 height 35
click at [186, 159] on select "**********" at bounding box center [161, 157] width 99 height 35
select select "**********"
click at [112, 139] on select "**********" at bounding box center [161, 157] width 99 height 35
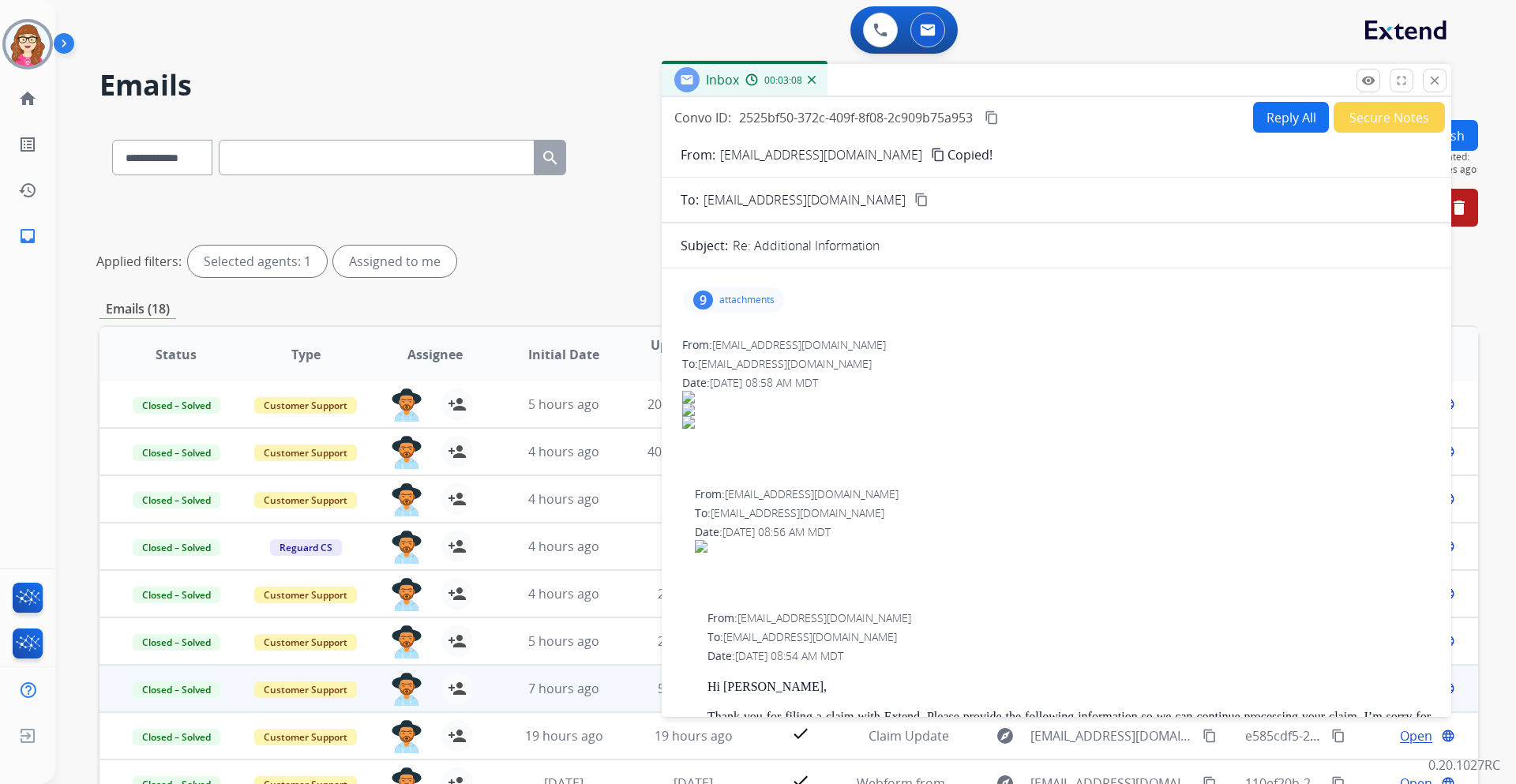
click at [269, 164] on input "text" at bounding box center [376, 157] width 316 height 35
paste input "**********"
type input "**********"
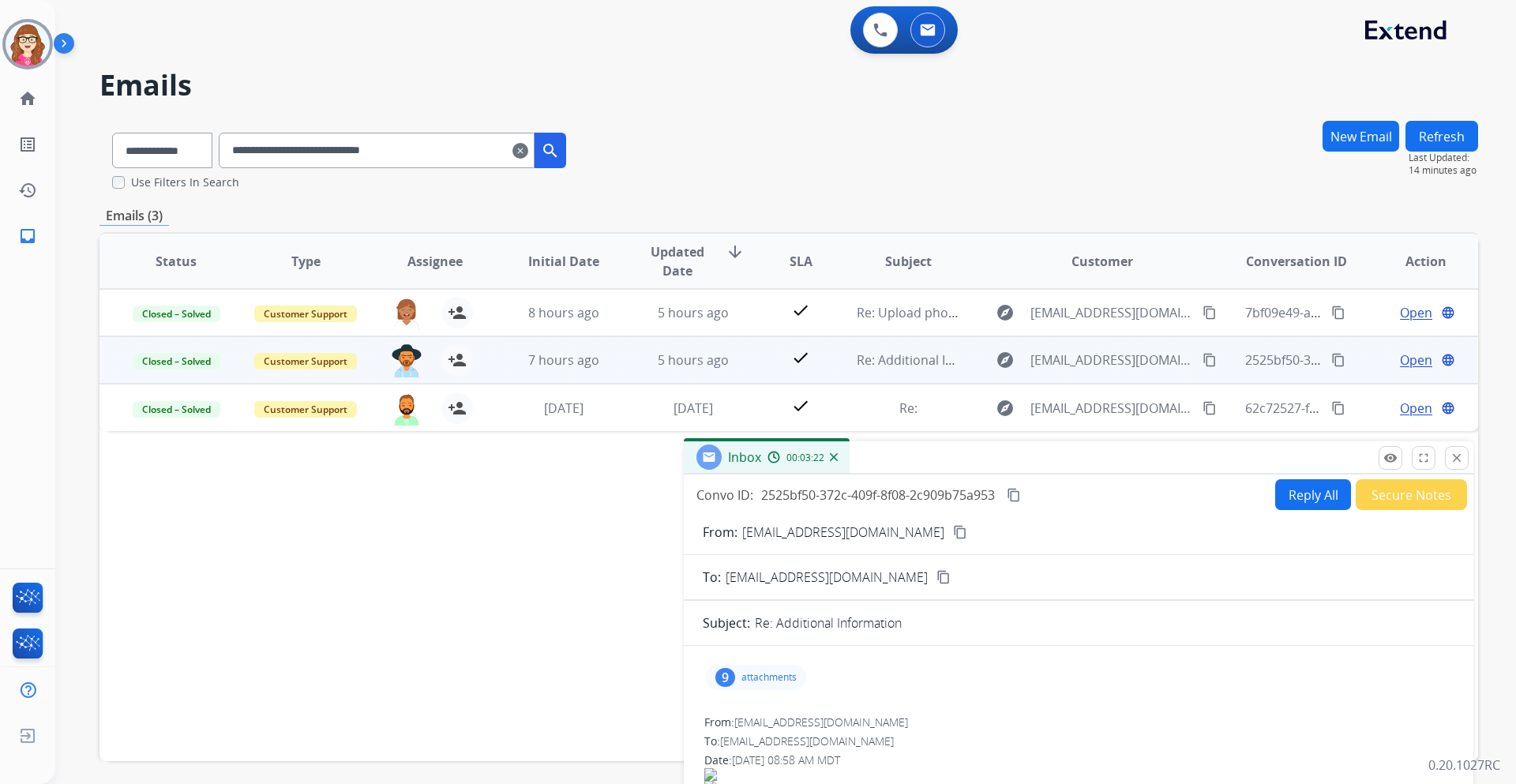
drag, startPoint x: 886, startPoint y: 76, endPoint x: 910, endPoint y: 506, distance: 430.7
click at [910, 474] on div "Inbox 00:03:22" at bounding box center [1078, 458] width 789 height 34
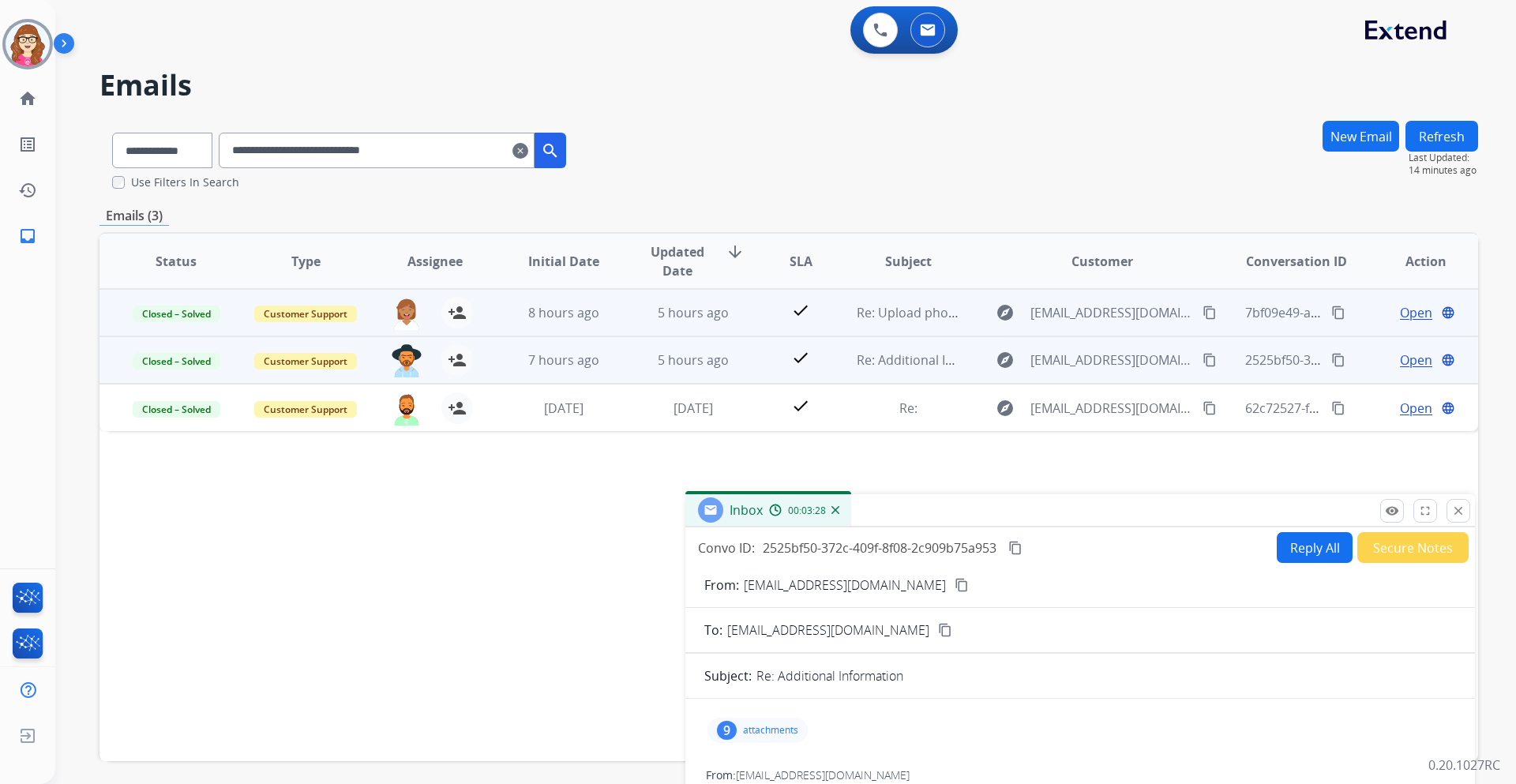
click at [1400, 316] on span "Open" at bounding box center [1416, 312] width 33 height 19
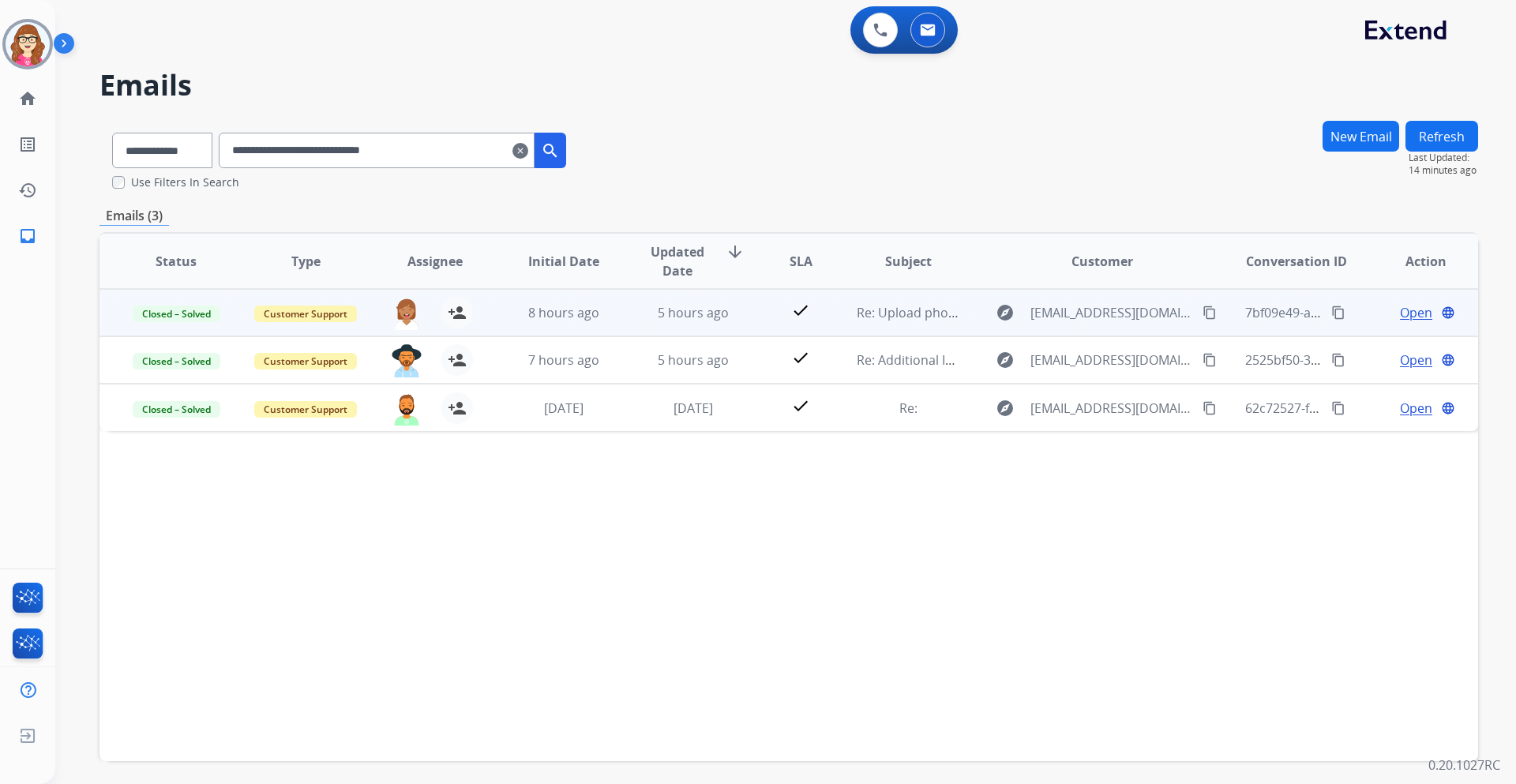
click at [1400, 313] on span "Open" at bounding box center [1416, 312] width 33 height 19
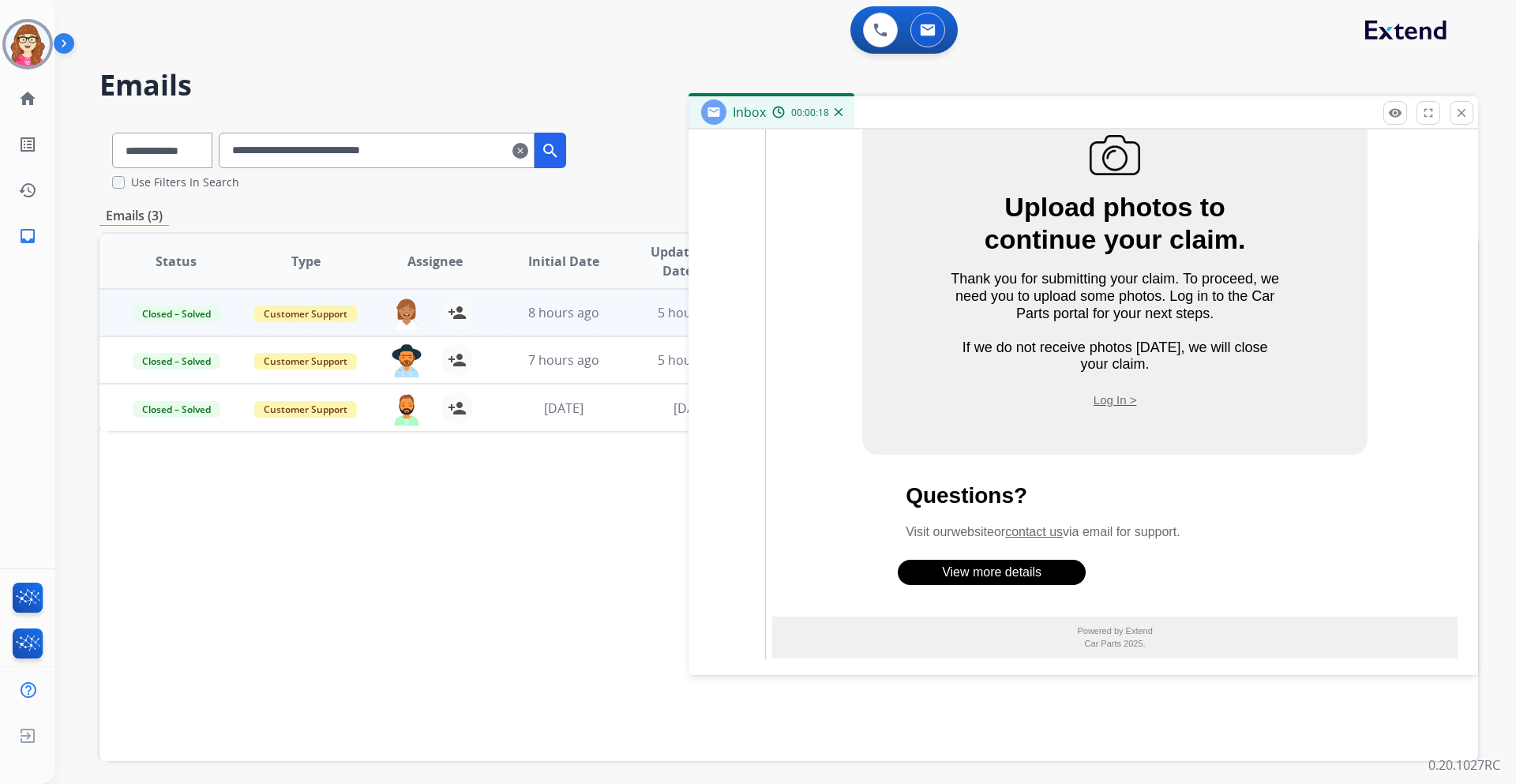
scroll to position [1701, 0]
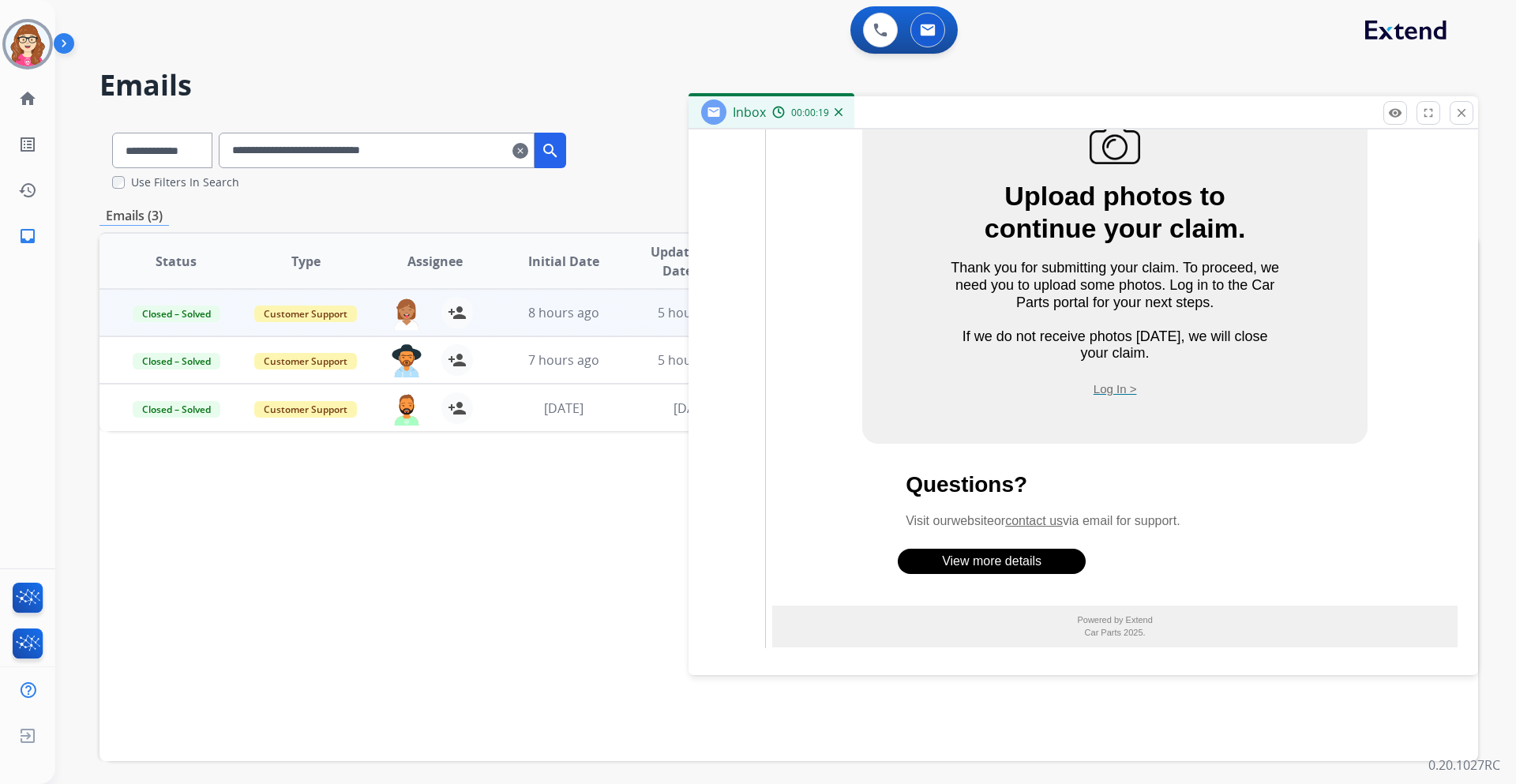
click at [1466, 118] on mat-icon "close" at bounding box center [1462, 113] width 15 height 15
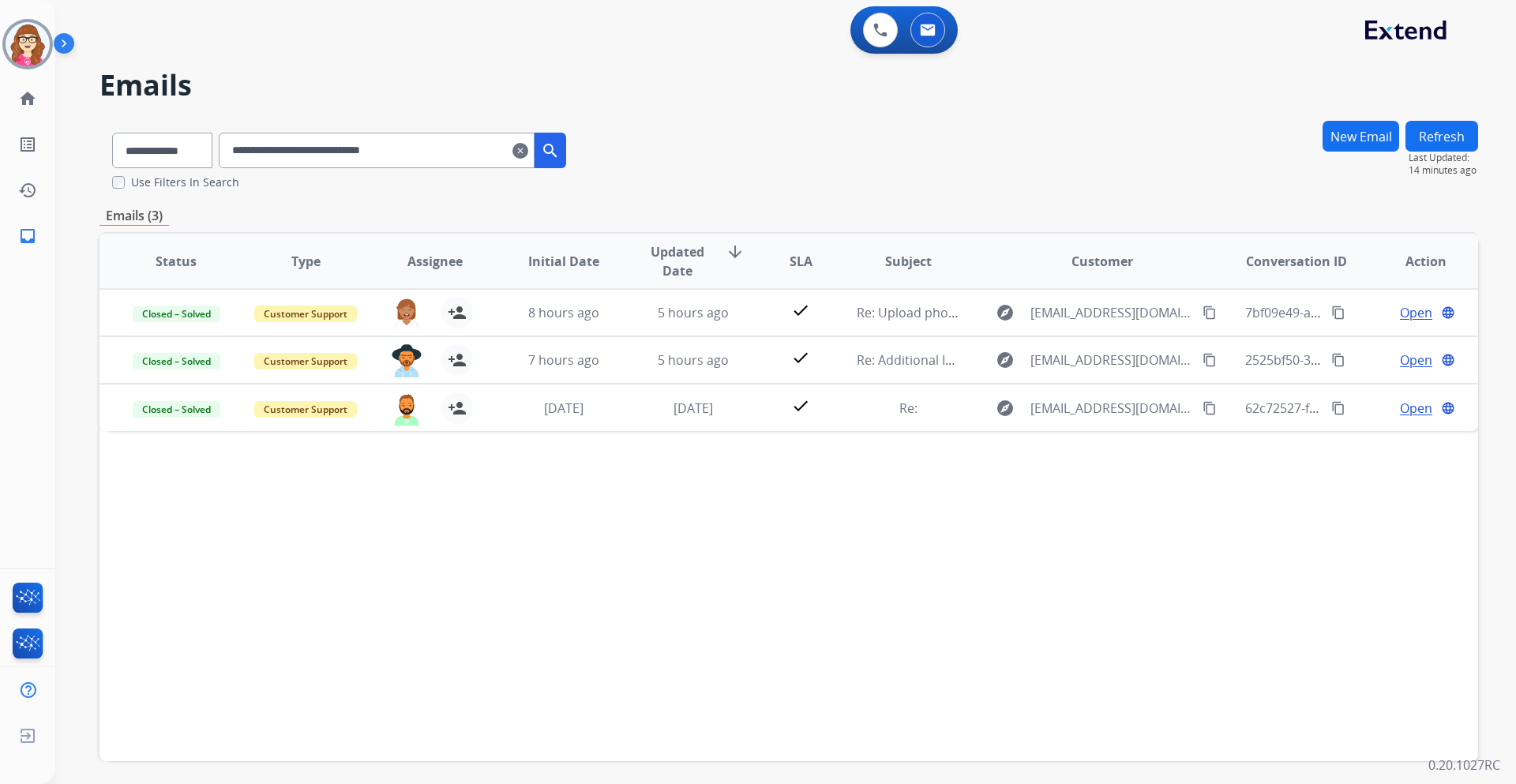
click at [529, 150] on mat-icon "clear" at bounding box center [520, 151] width 15 height 19
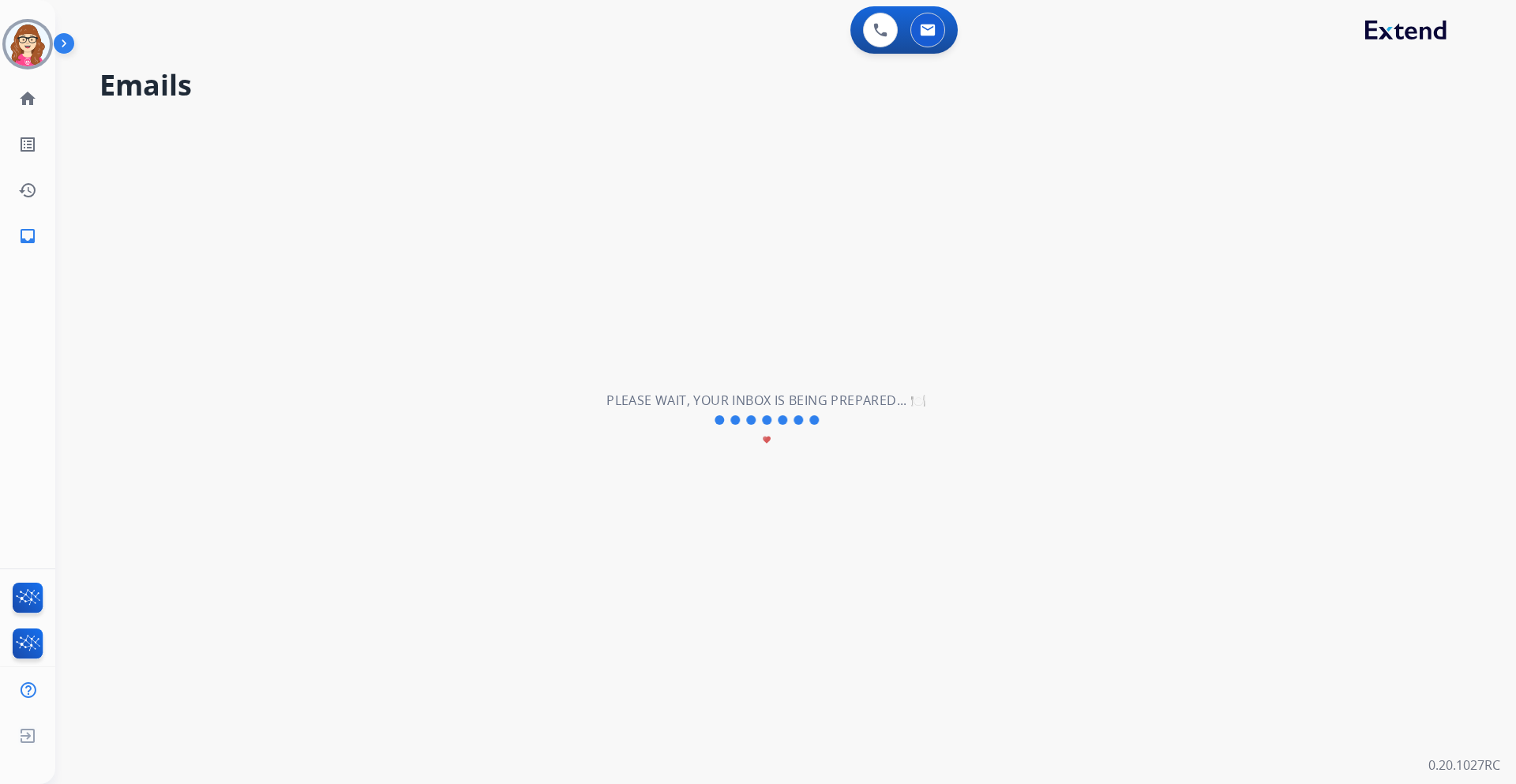
select select "**********"
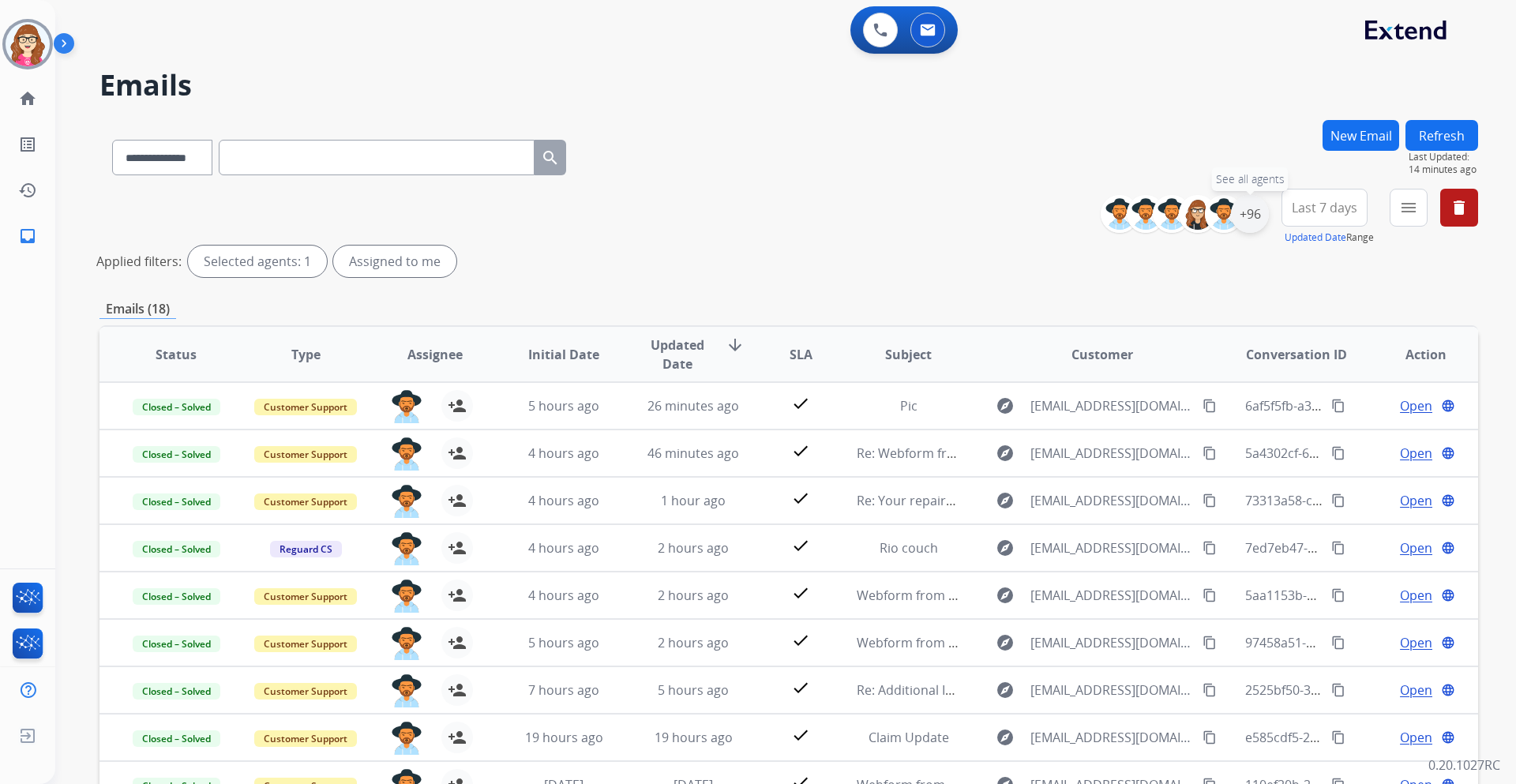
click at [1255, 220] on div "+96" at bounding box center [1250, 214] width 38 height 38
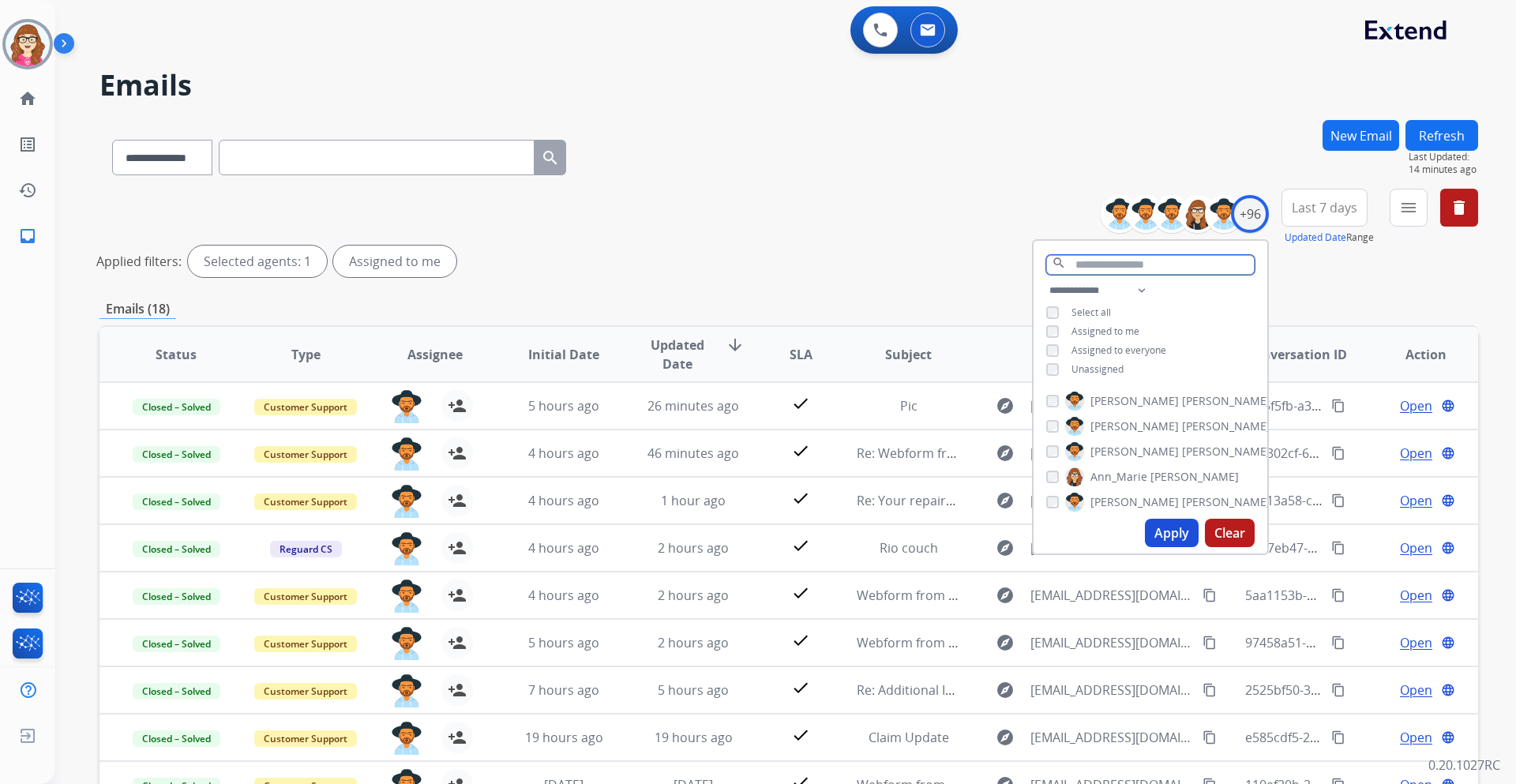
click at [1105, 262] on input "text" at bounding box center [1151, 264] width 208 height 20
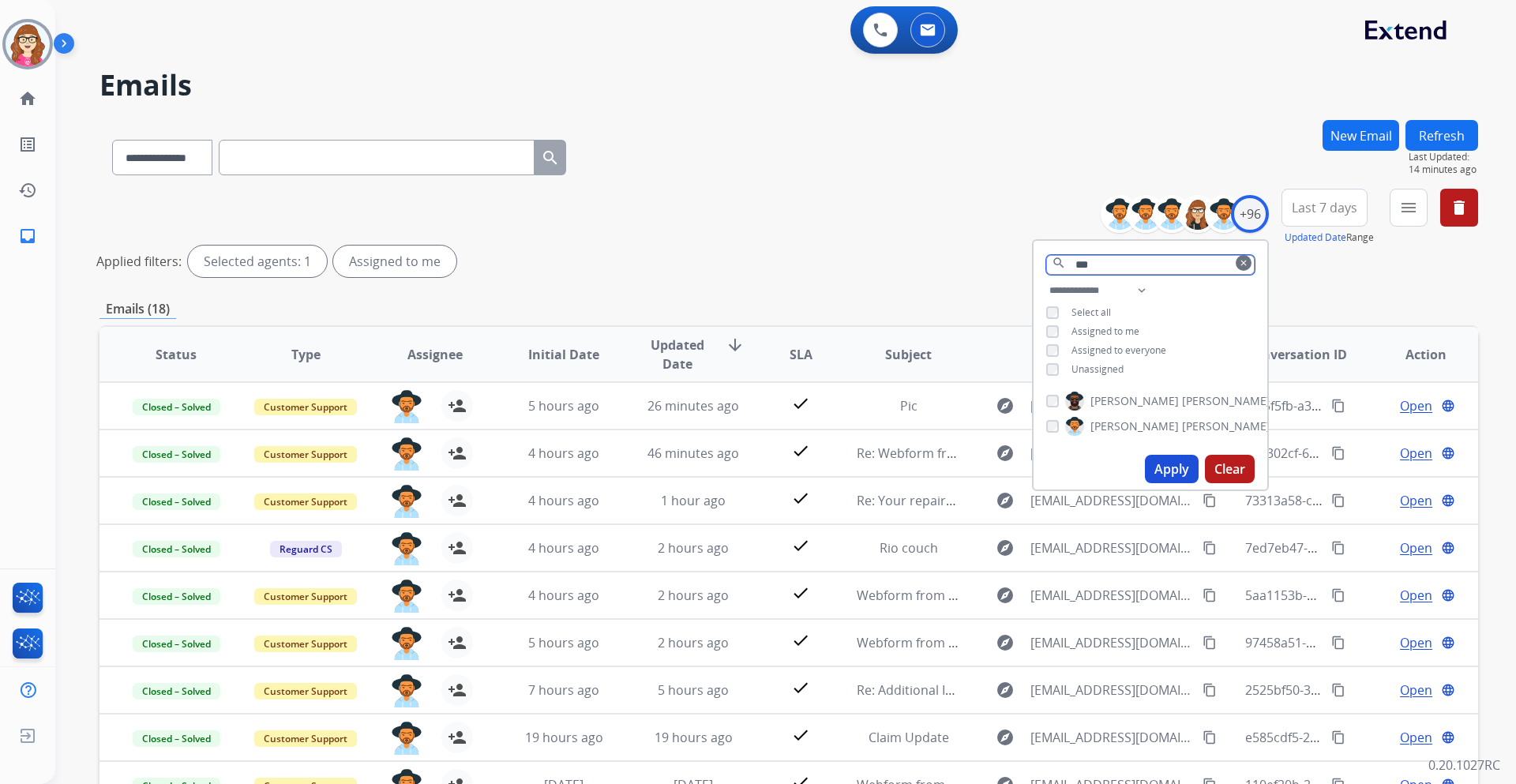
type input "***"
click at [1173, 463] on button "Apply" at bounding box center [1172, 468] width 53 height 28
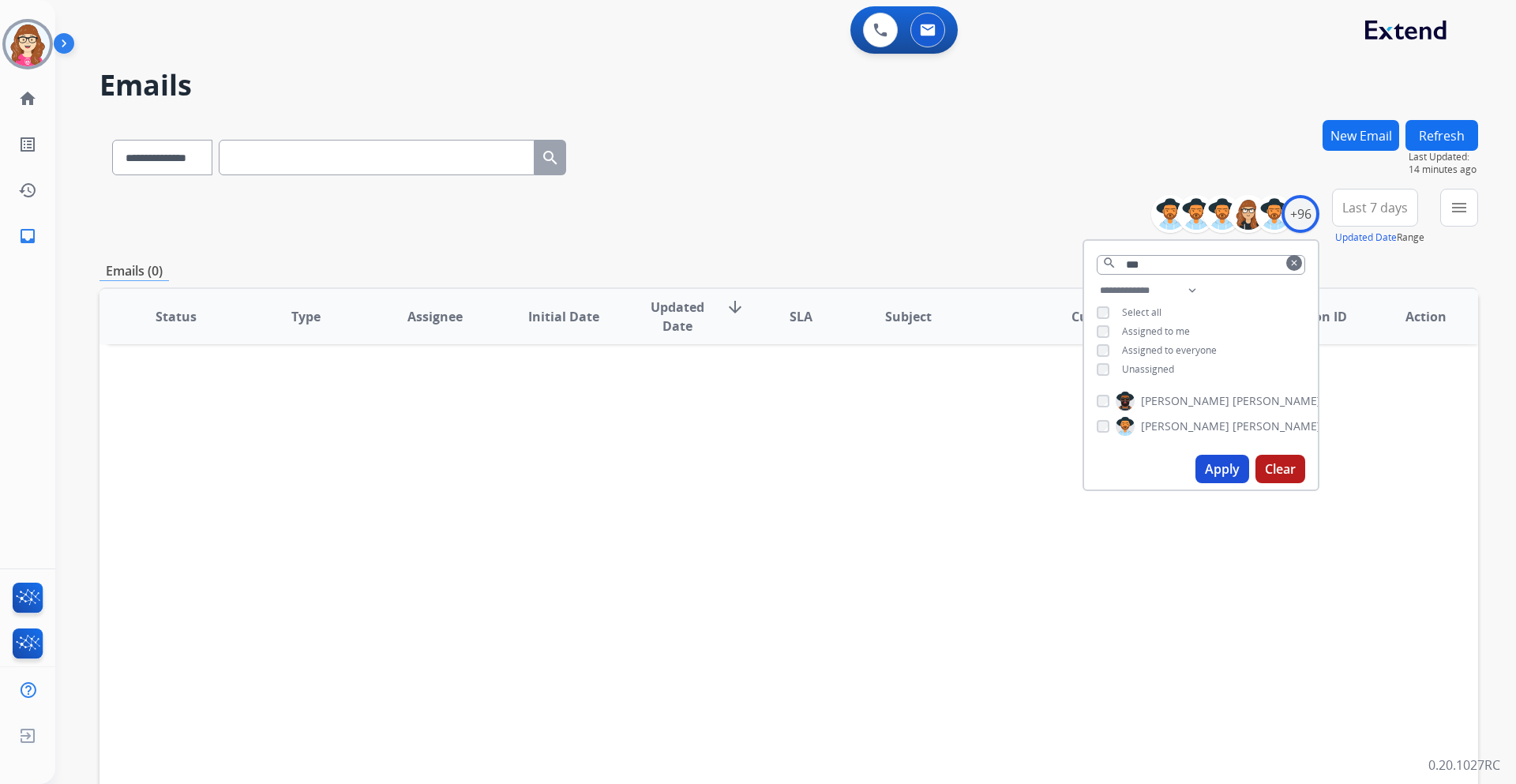
click at [769, 201] on div "**********" at bounding box center [789, 217] width 1379 height 57
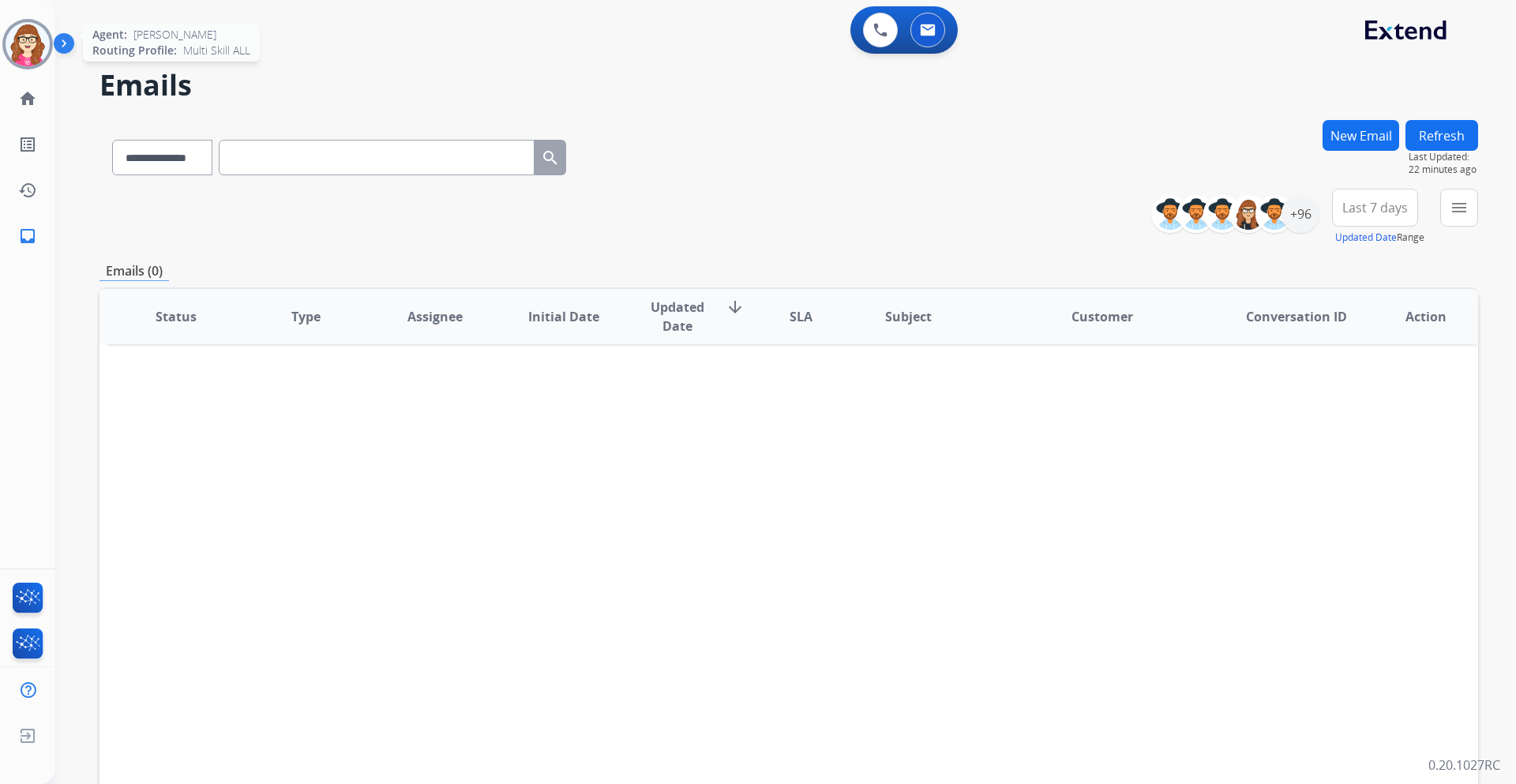
click at [40, 37] on img at bounding box center [27, 44] width 44 height 44
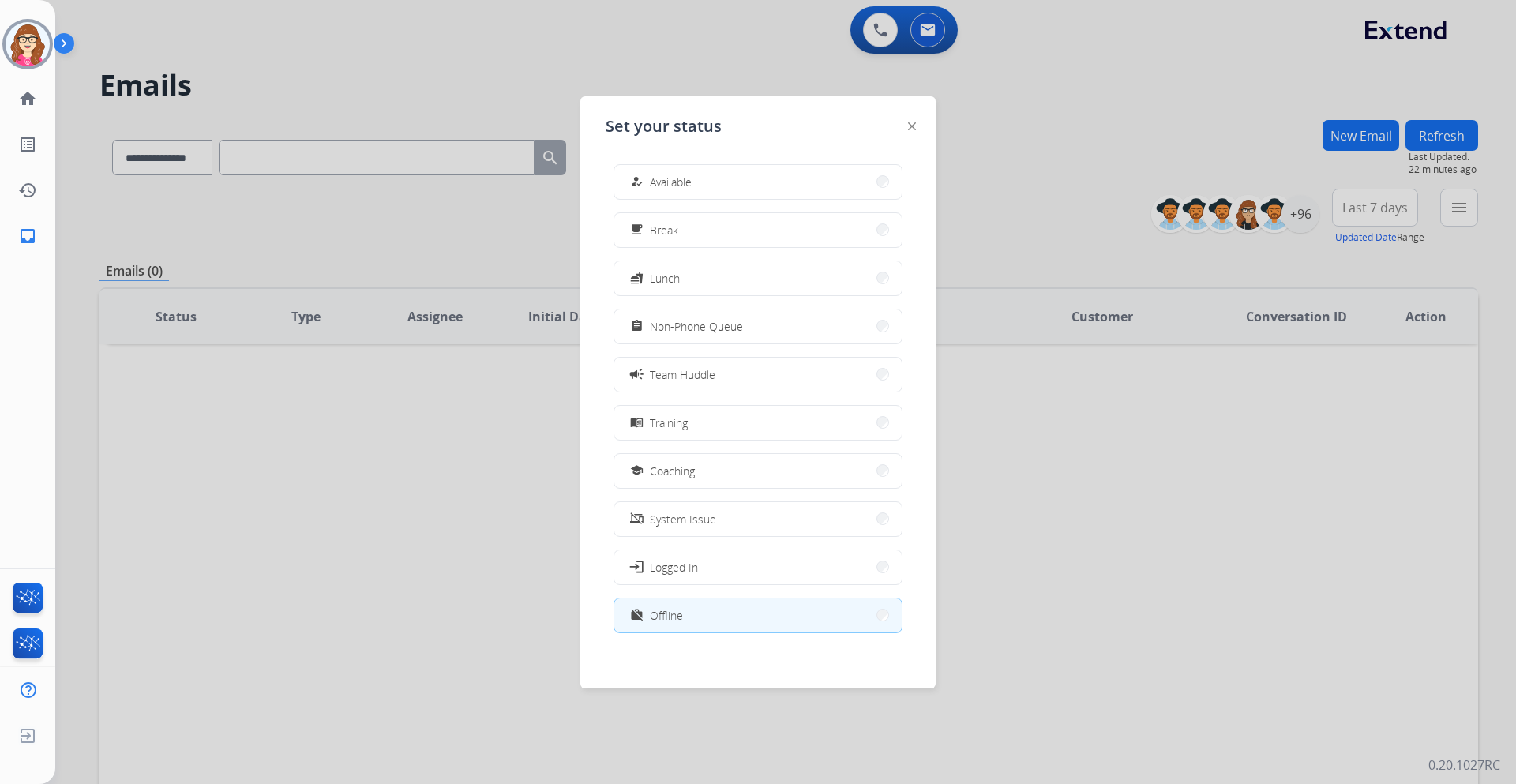
click at [461, 104] on div at bounding box center [758, 392] width 1516 height 784
